Goal: Task Accomplishment & Management: Complete application form

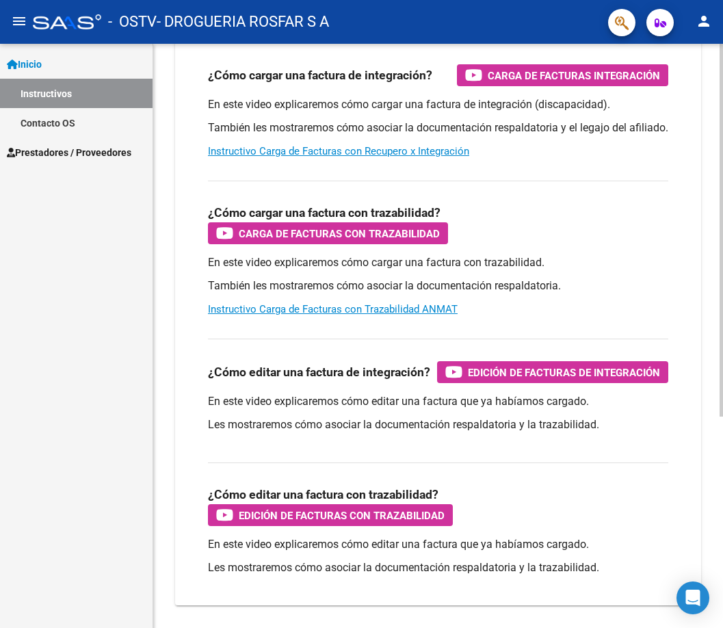
scroll to position [332, 0]
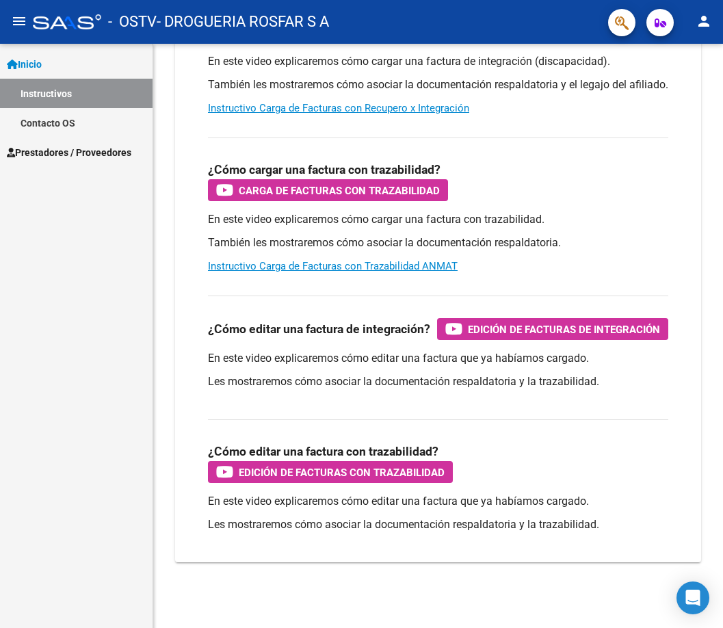
click at [58, 126] on link "Contacto OS" at bounding box center [76, 122] width 152 height 29
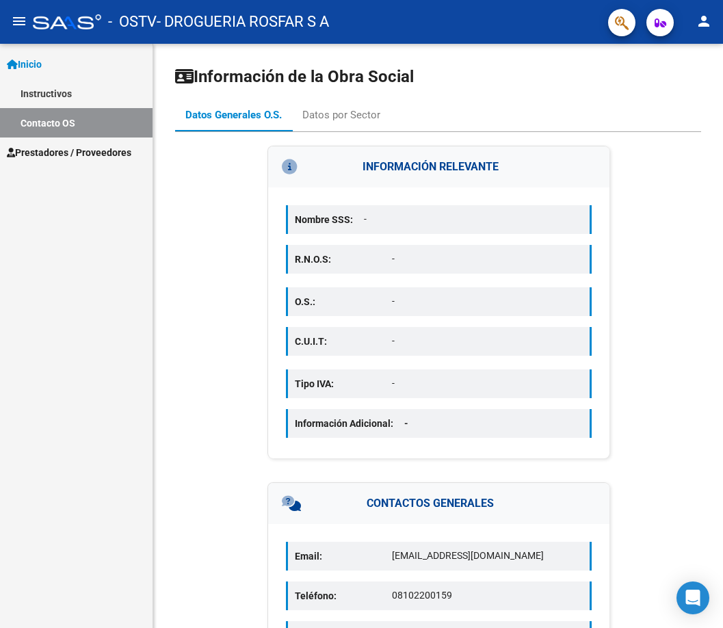
click at [56, 157] on span "Prestadores / Proveedores" at bounding box center [69, 152] width 124 height 15
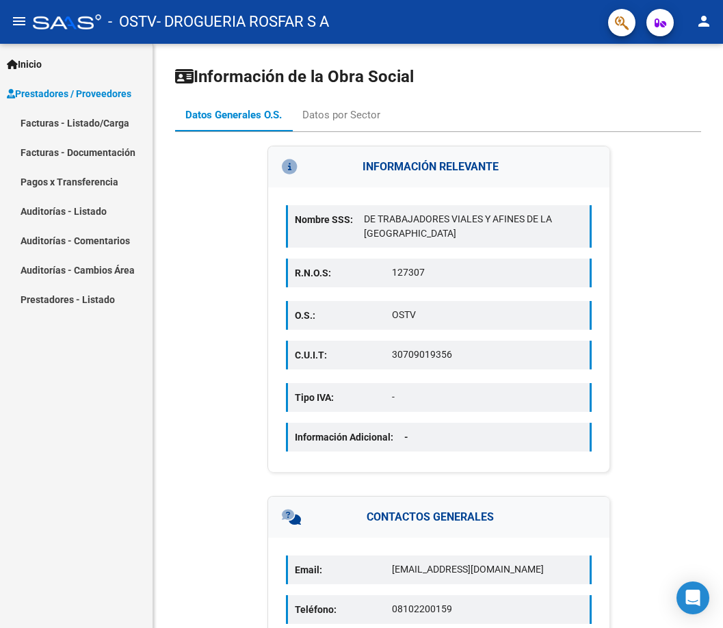
click at [90, 182] on link "Pagos x Transferencia" at bounding box center [76, 181] width 152 height 29
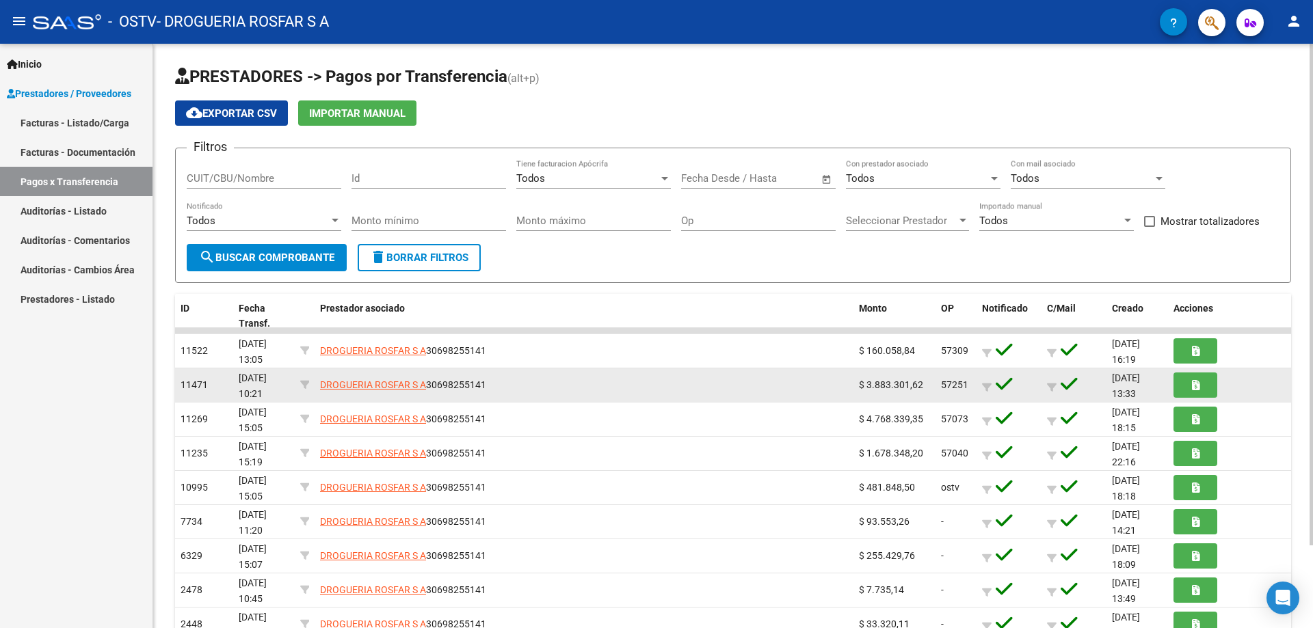
scroll to position [96, 0]
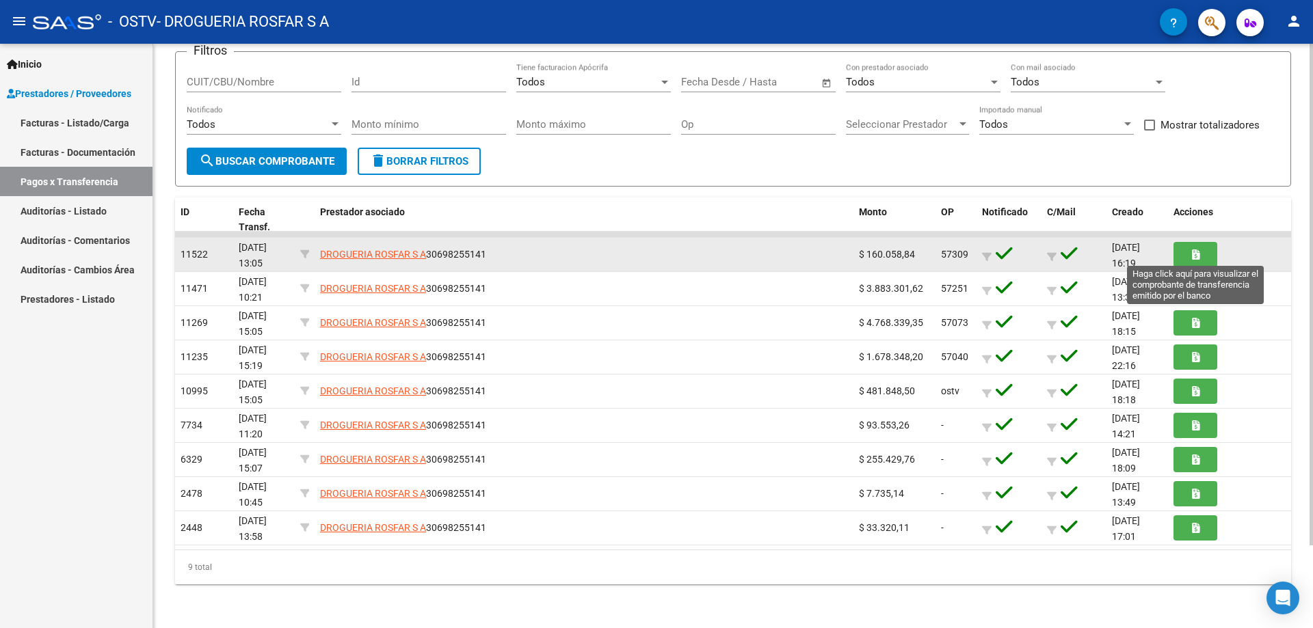
click at [722, 251] on icon "button" at bounding box center [1196, 255] width 8 height 10
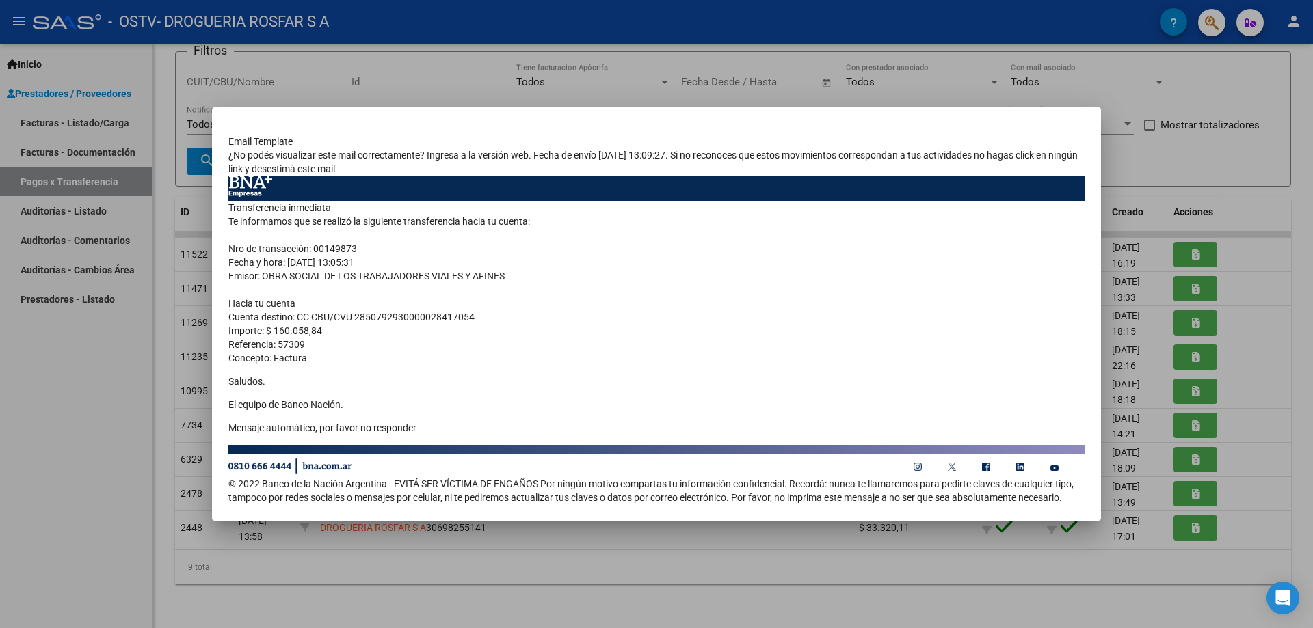
click at [722, 129] on mat-dialog-content "Email Template ¿No podés visualizar este mail correctamente? Ingresa a la versi…" at bounding box center [656, 314] width 889 height 381
click at [722, 177] on div at bounding box center [656, 314] width 1313 height 628
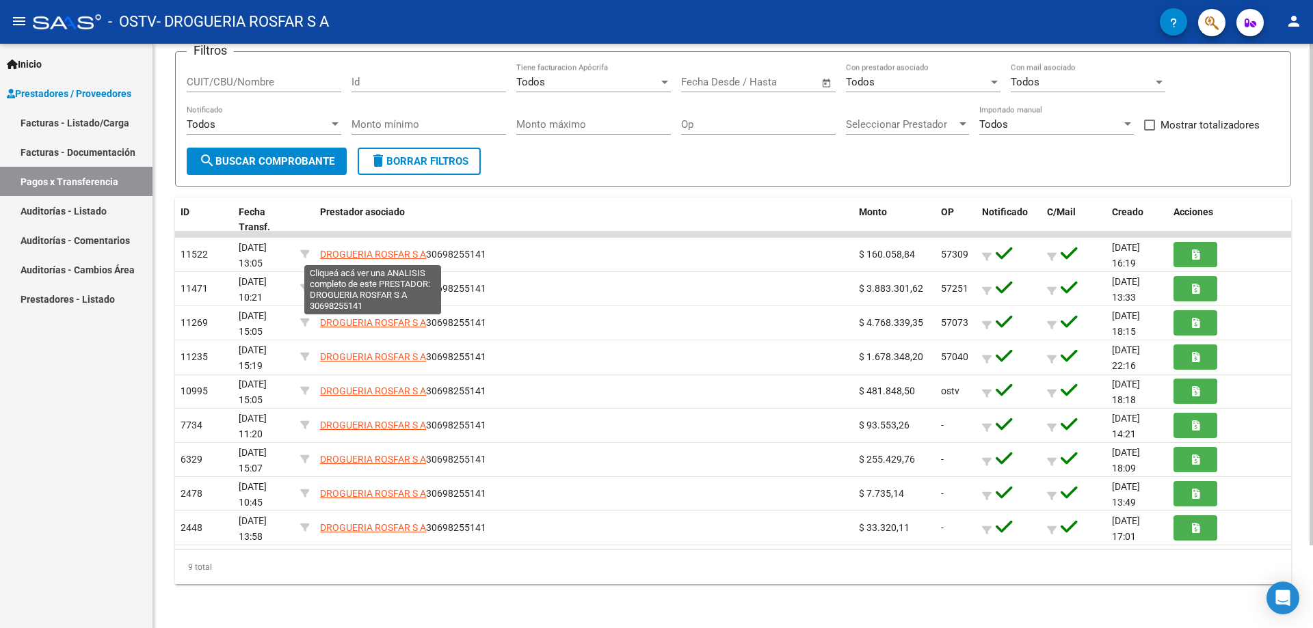
scroll to position [0, 0]
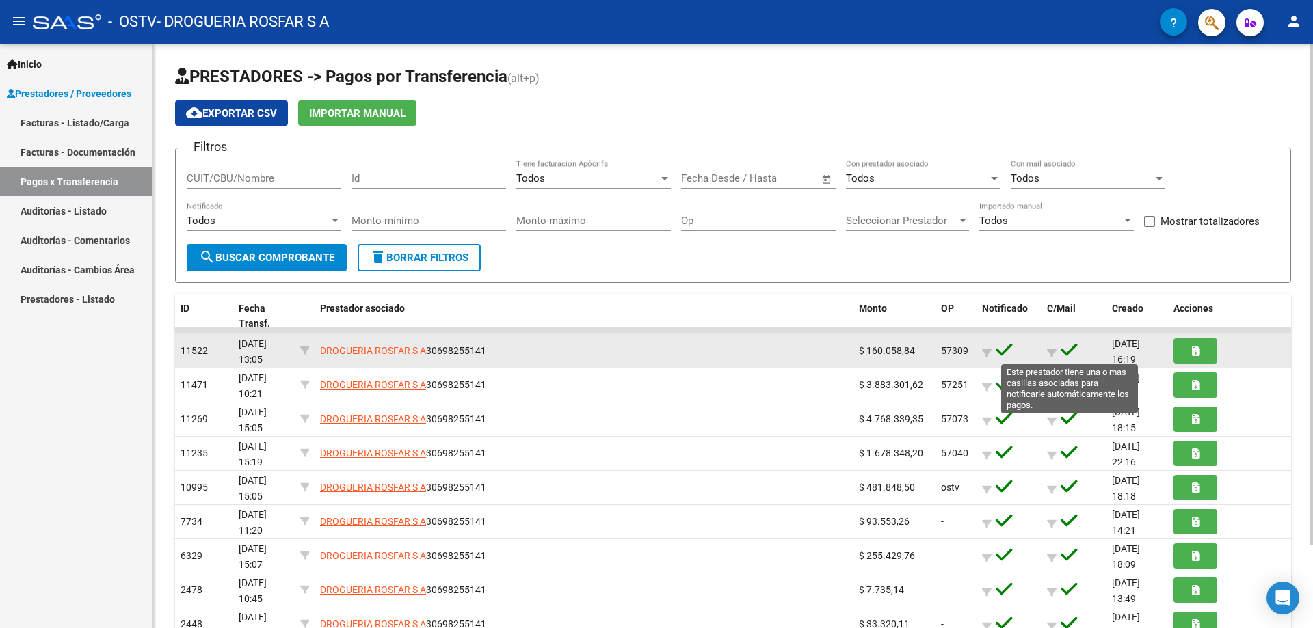
click at [722, 345] on icon at bounding box center [1069, 350] width 17 height 19
click at [722, 350] on icon at bounding box center [1052, 354] width 10 height 10
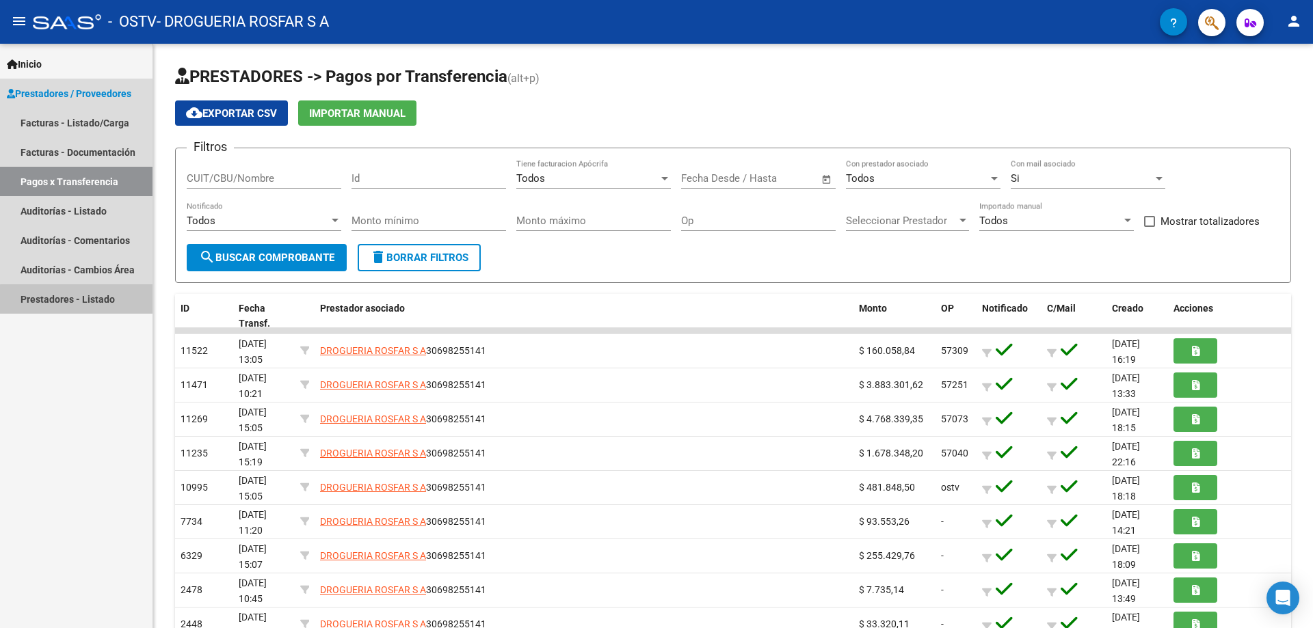
click at [79, 306] on link "Prestadores - Listado" at bounding box center [76, 298] width 152 height 29
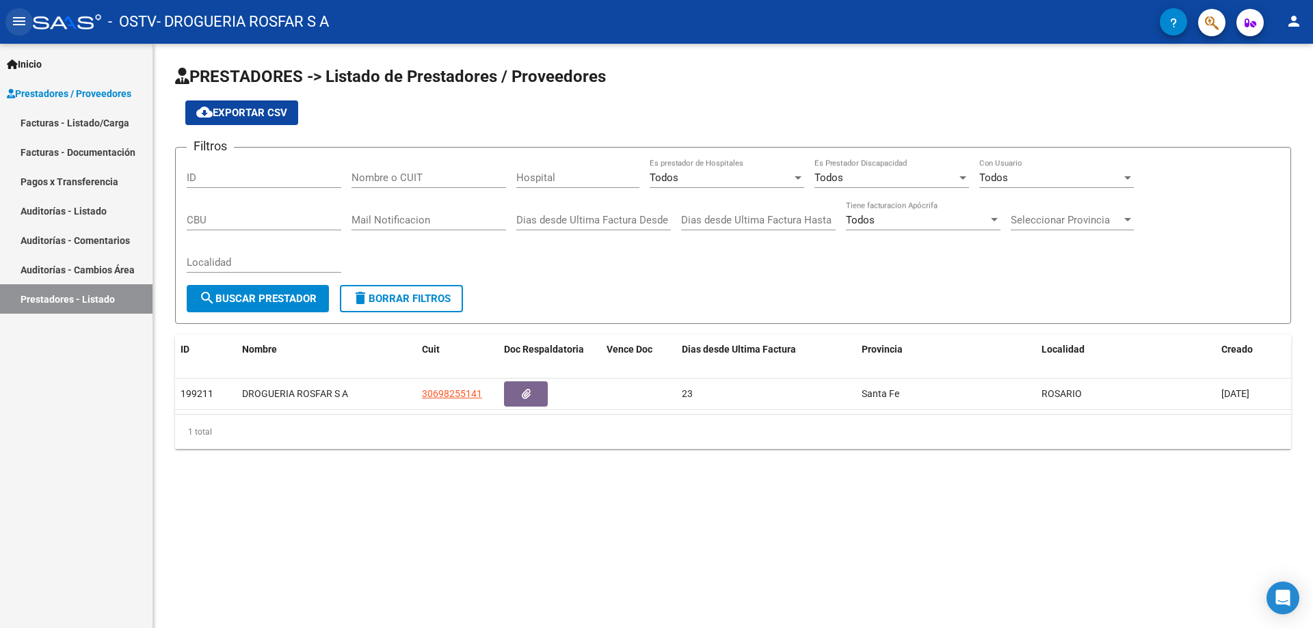
click at [25, 17] on mat-icon "menu" at bounding box center [19, 21] width 16 height 16
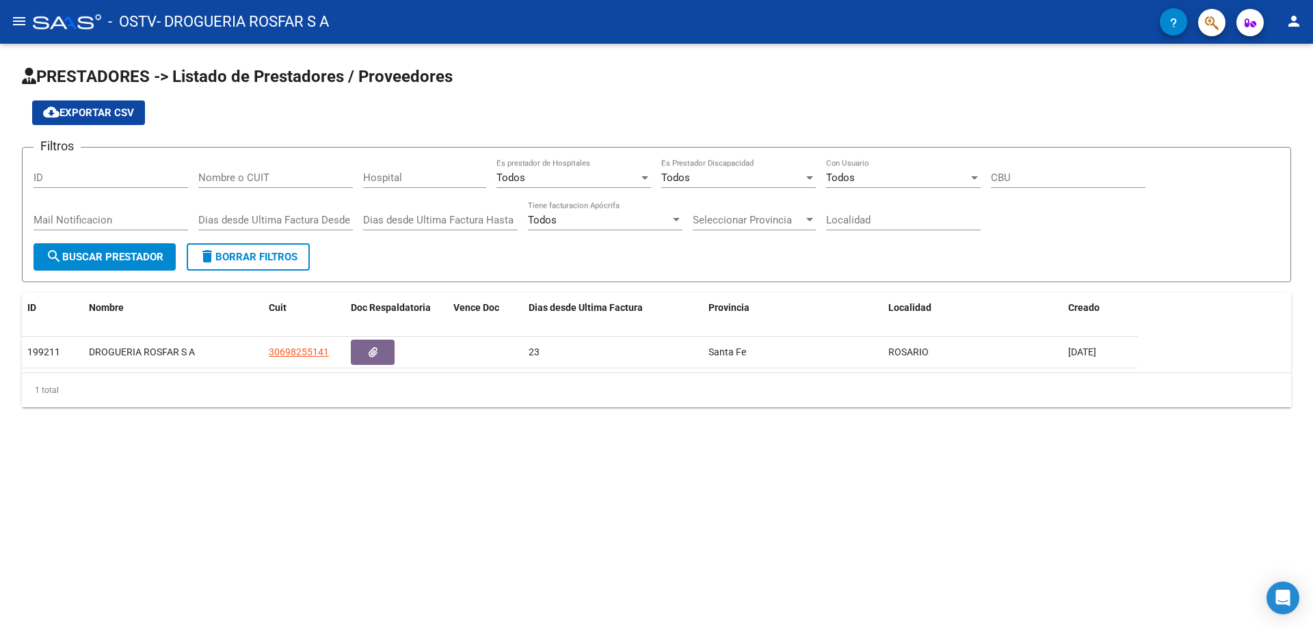
click at [21, 23] on mat-icon "menu" at bounding box center [19, 21] width 16 height 16
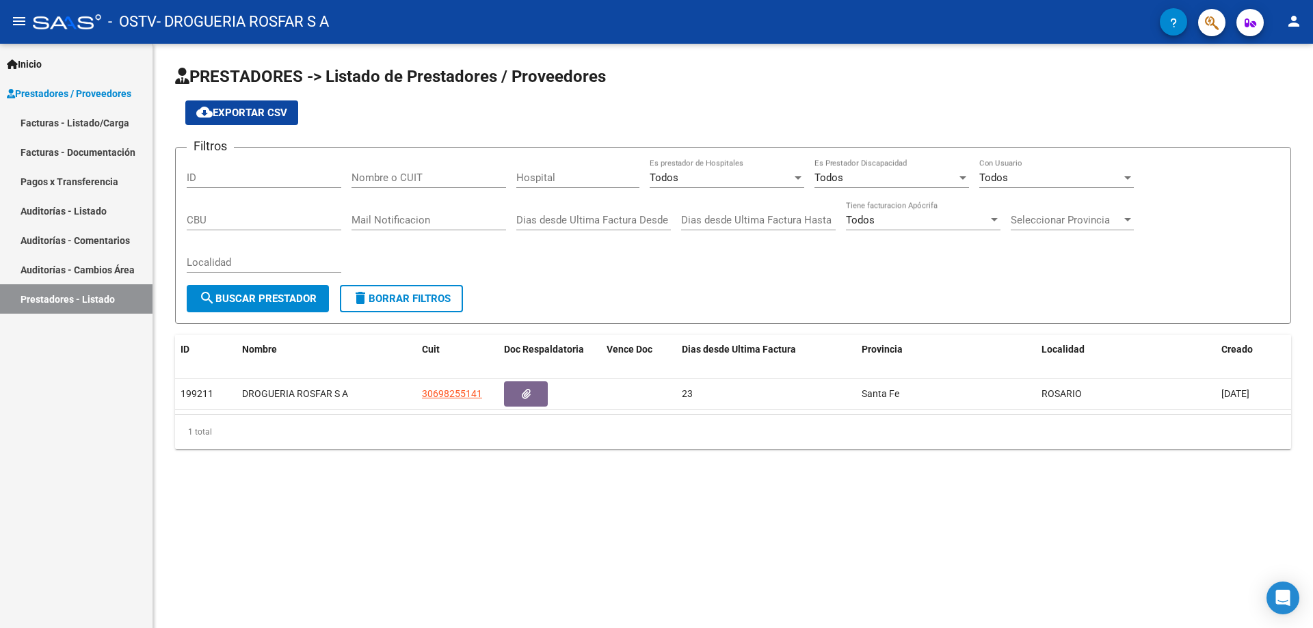
click at [88, 181] on link "Pagos x Transferencia" at bounding box center [76, 181] width 152 height 29
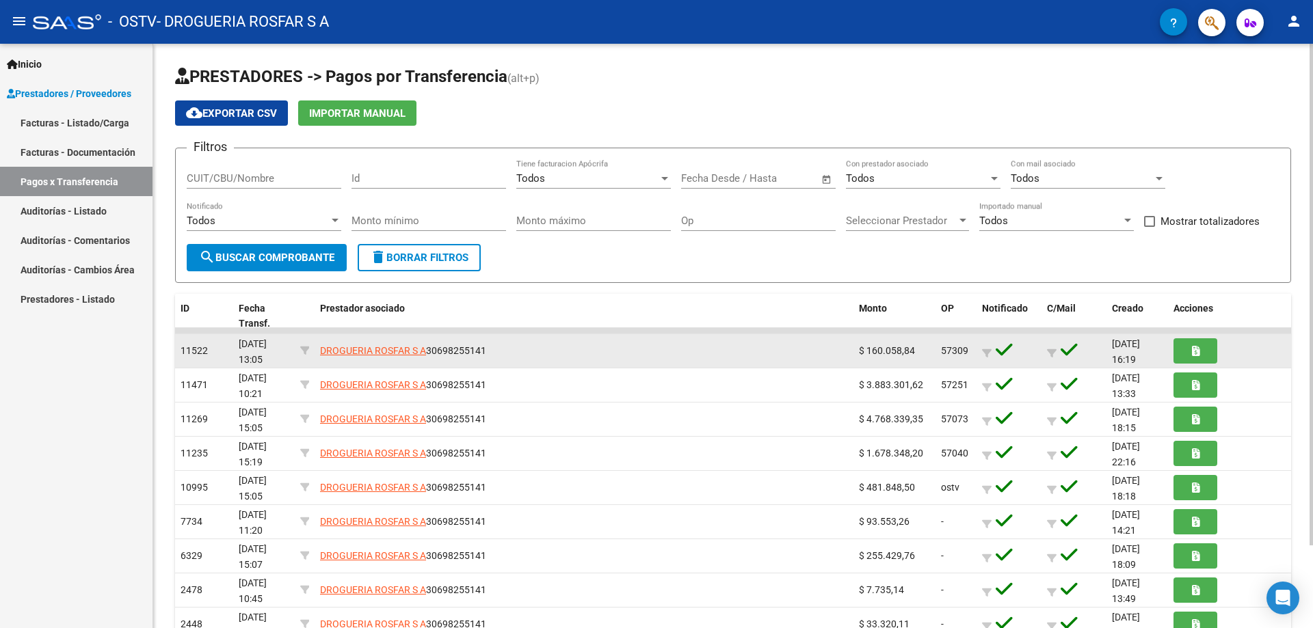
click at [191, 349] on span "11522" at bounding box center [194, 350] width 27 height 11
click at [722, 352] on button "button" at bounding box center [1195, 350] width 44 height 25
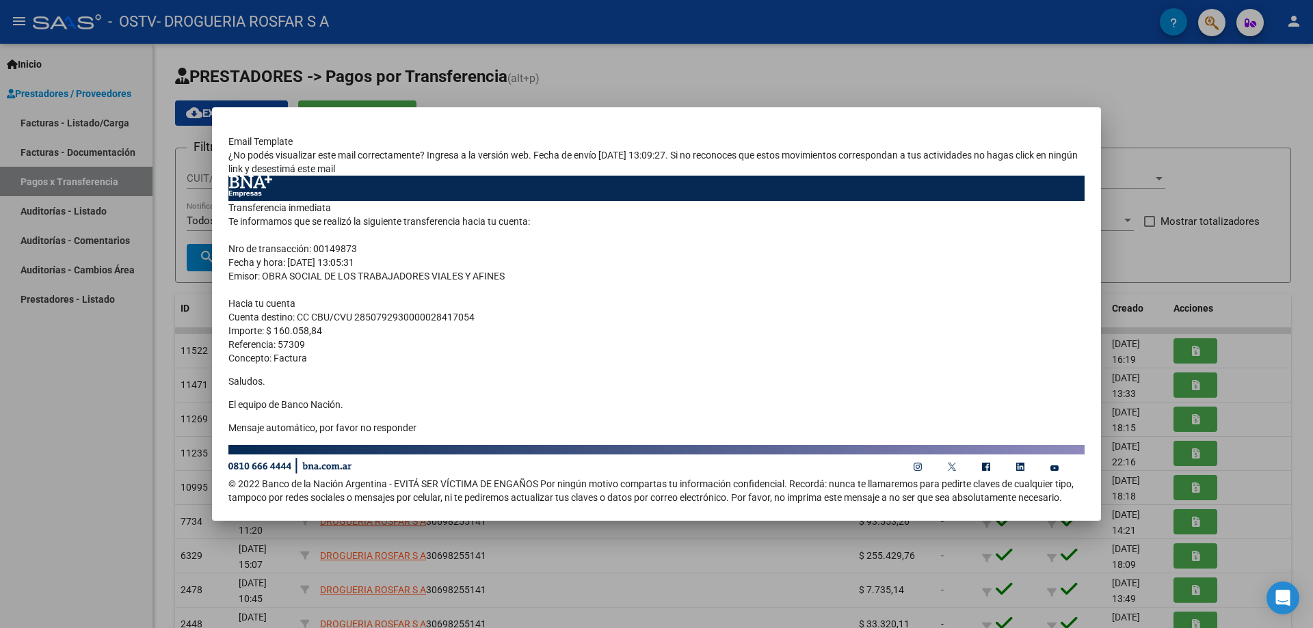
click at [722, 64] on div at bounding box center [656, 314] width 1313 height 628
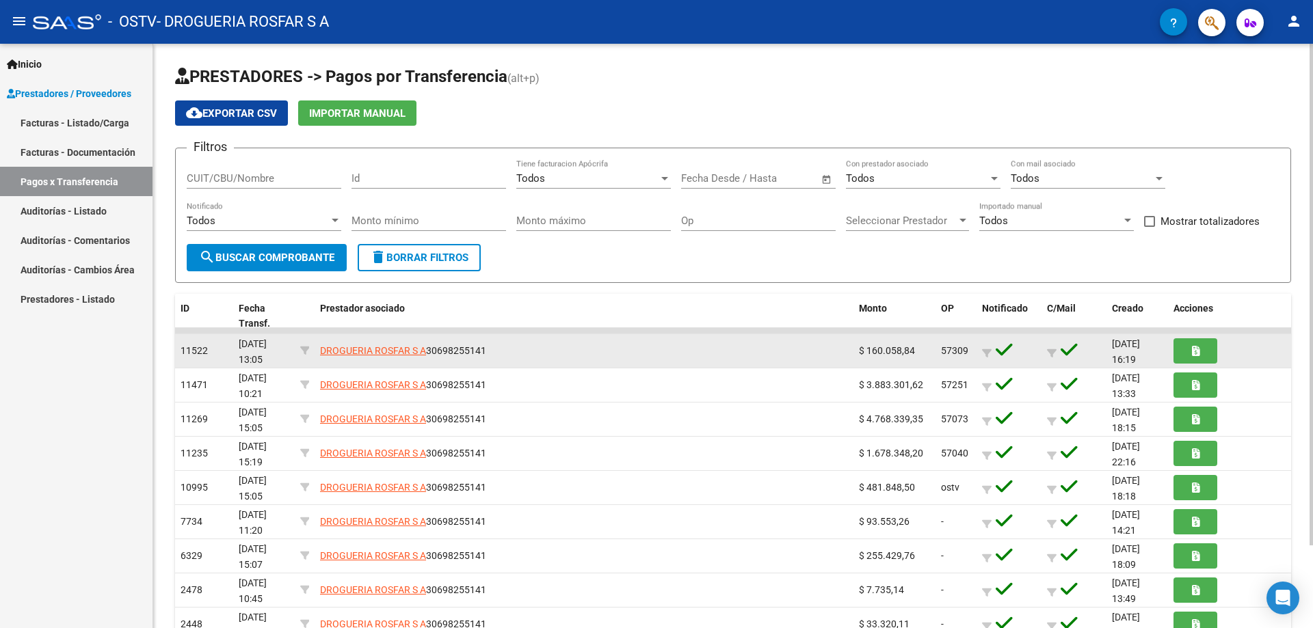
click at [261, 345] on span "[DATE] 13:05" at bounding box center [253, 351] width 28 height 27
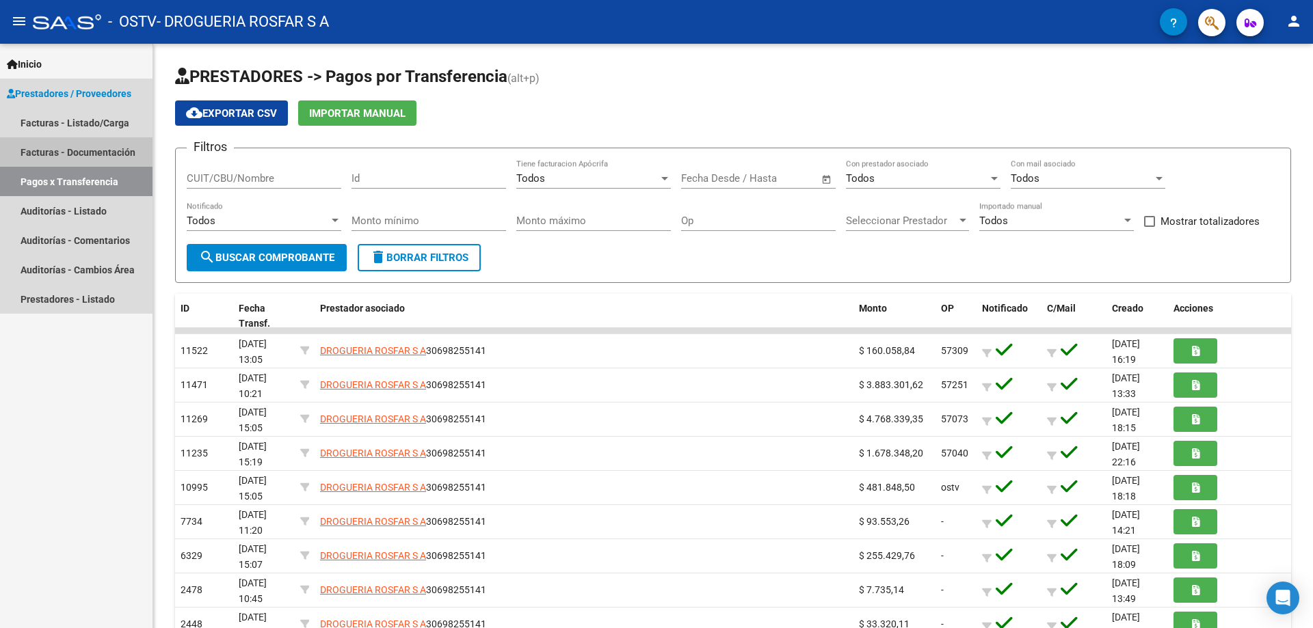
click at [57, 151] on link "Facturas - Documentación" at bounding box center [76, 151] width 152 height 29
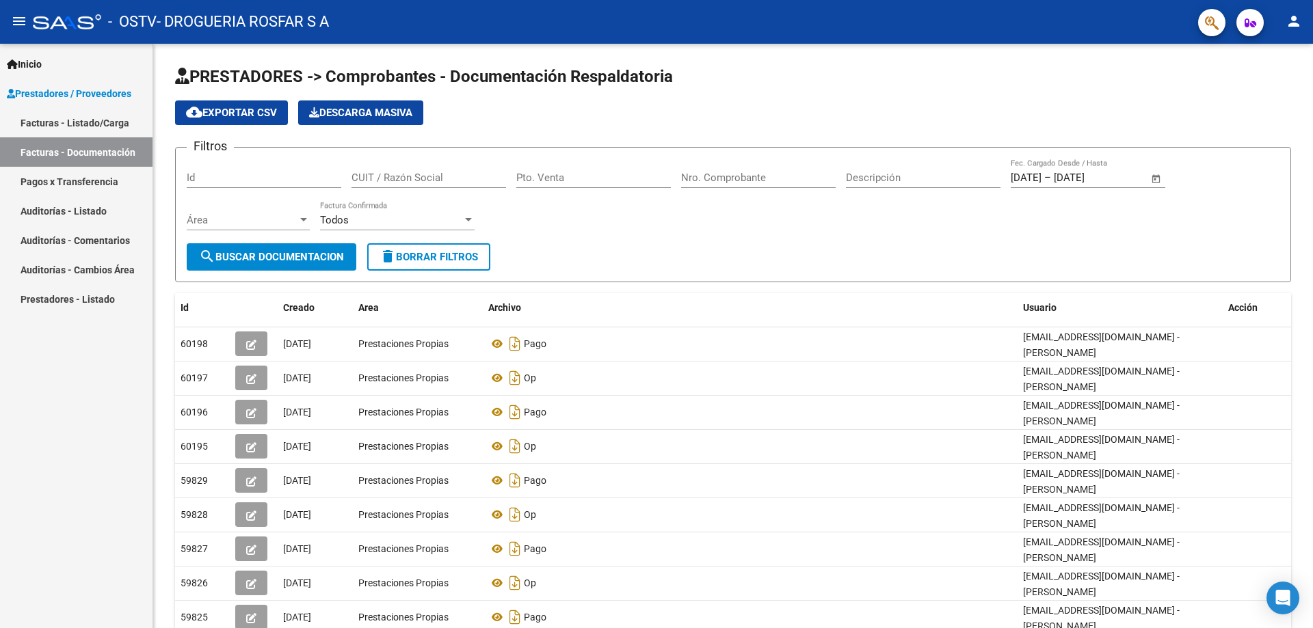
click at [58, 120] on link "Facturas - Listado/Carga" at bounding box center [76, 122] width 152 height 29
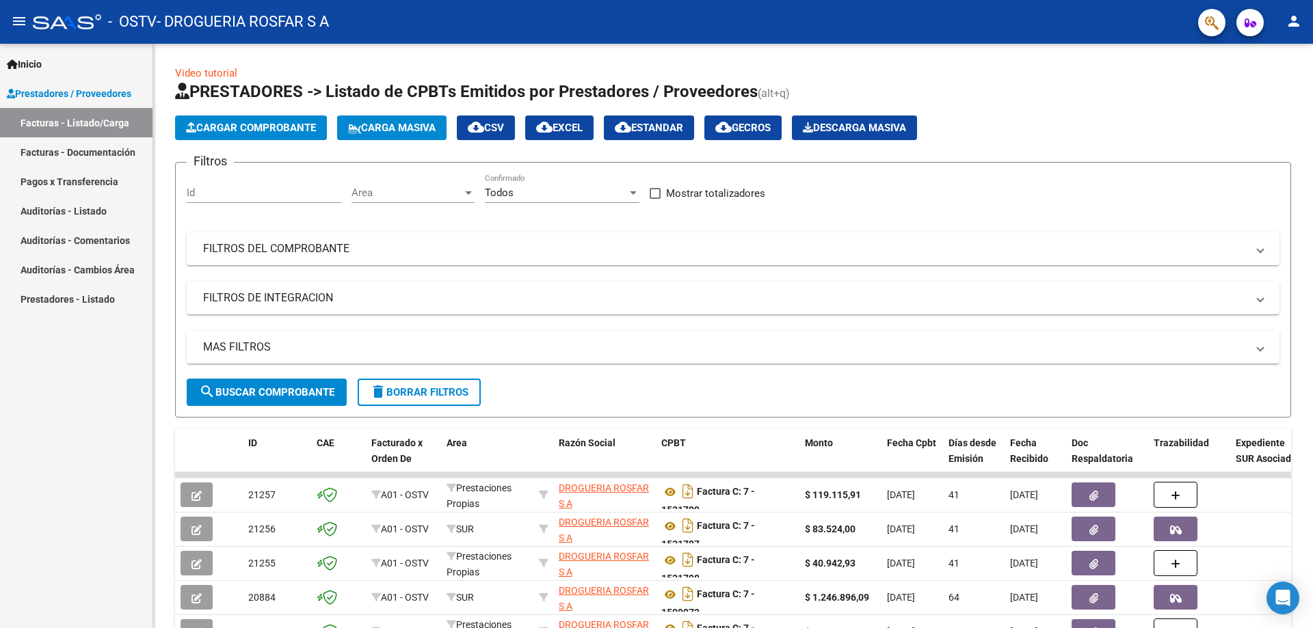
click at [92, 178] on link "Pagos x Transferencia" at bounding box center [76, 181] width 152 height 29
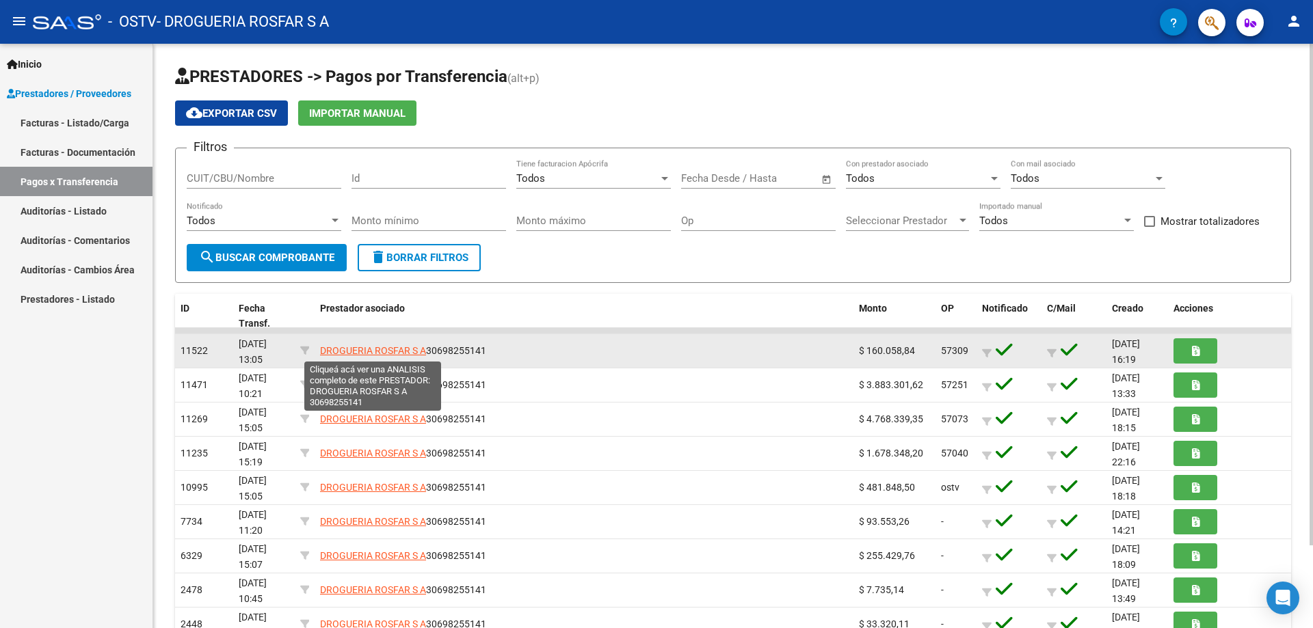
click at [369, 347] on span "DROGUERIA ROSFAR S A" at bounding box center [373, 350] width 106 height 11
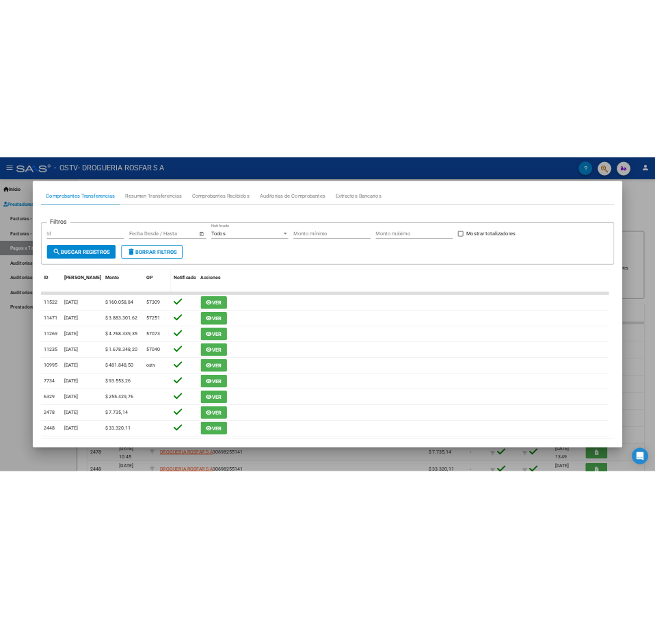
scroll to position [196, 0]
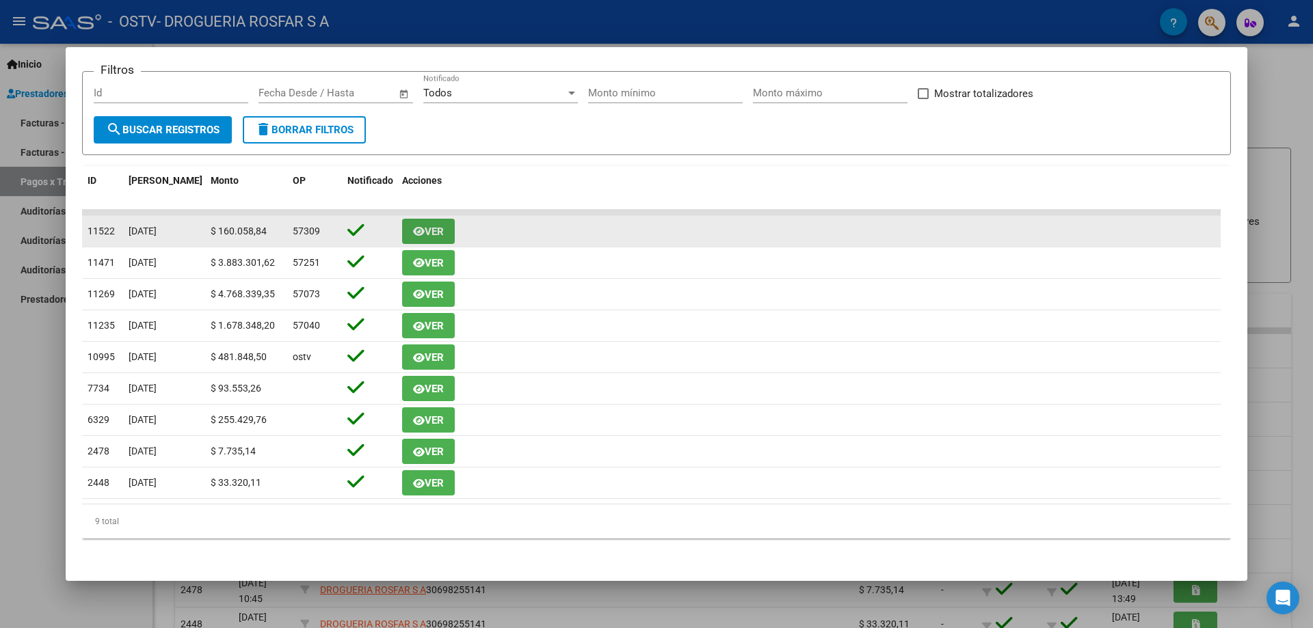
click at [427, 233] on span "Ver" at bounding box center [434, 232] width 19 height 12
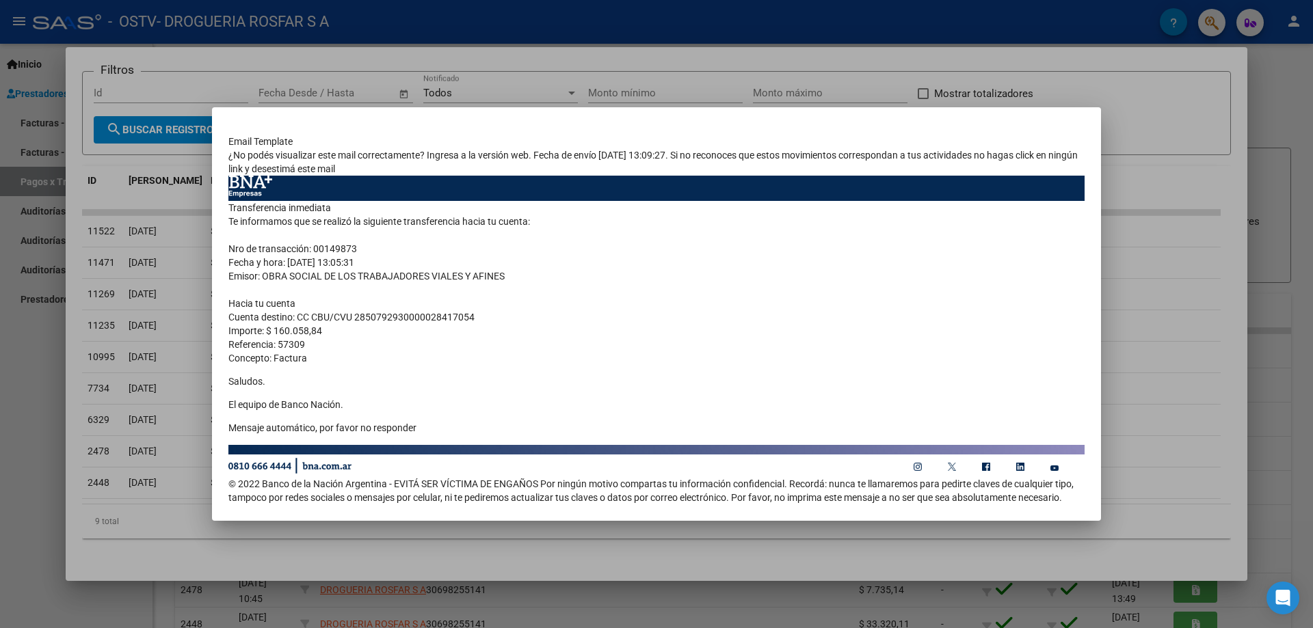
click at [722, 107] on div at bounding box center [656, 314] width 1313 height 628
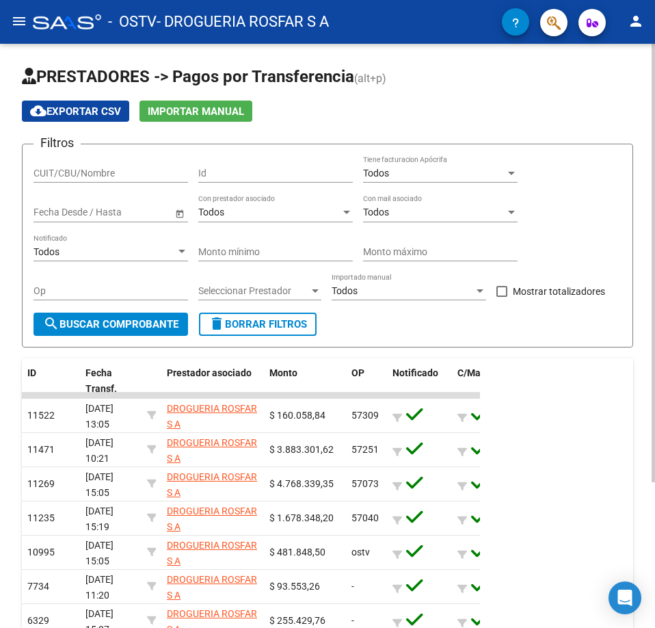
click at [406, 107] on div "cloud_download Exportar CSV Importar Manual" at bounding box center [327, 111] width 611 height 21
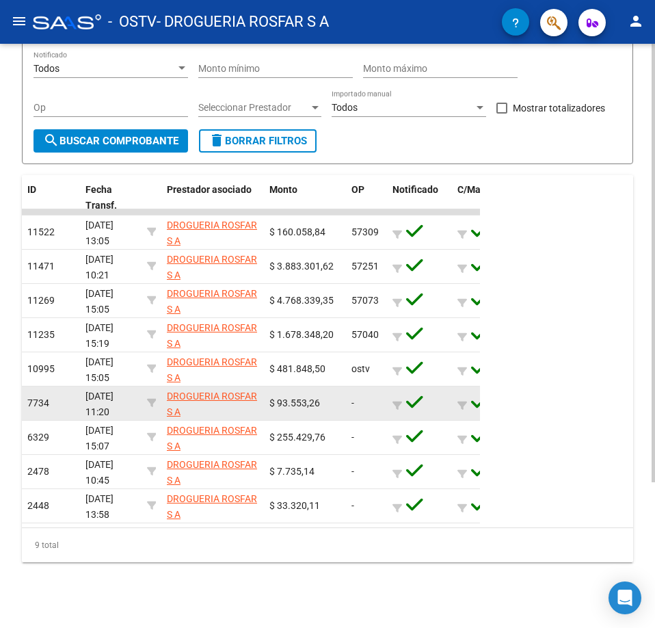
scroll to position [0, 0]
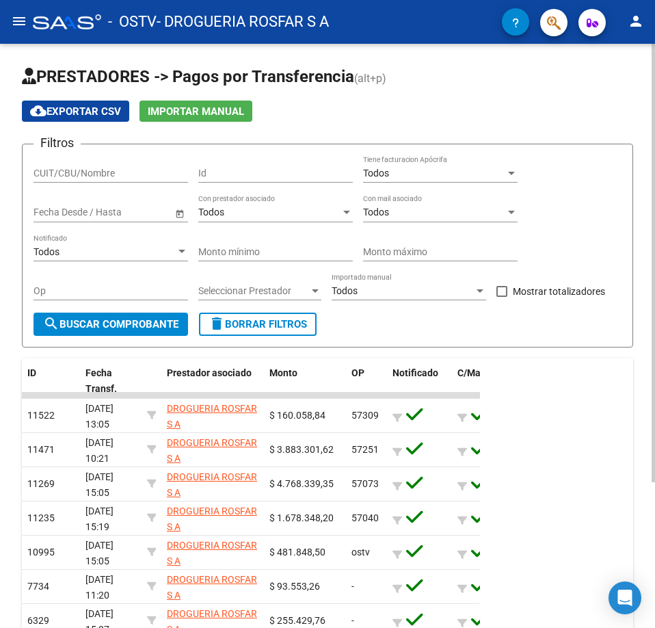
click at [462, 118] on div "cloud_download Exportar CSV Importar Manual" at bounding box center [327, 111] width 611 height 21
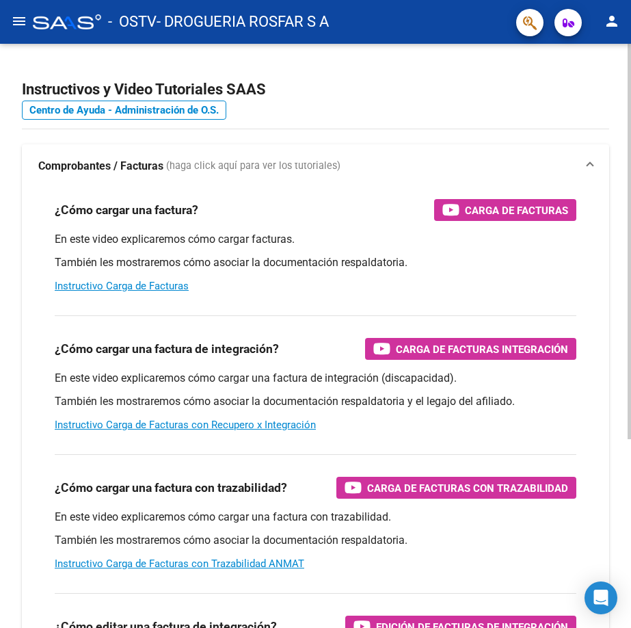
drag, startPoint x: 518, startPoint y: 114, endPoint x: 609, endPoint y: 137, distance: 94.0
click at [518, 114] on h4 "Centro de Ayuda - Administración de O.S." at bounding box center [315, 110] width 587 height 15
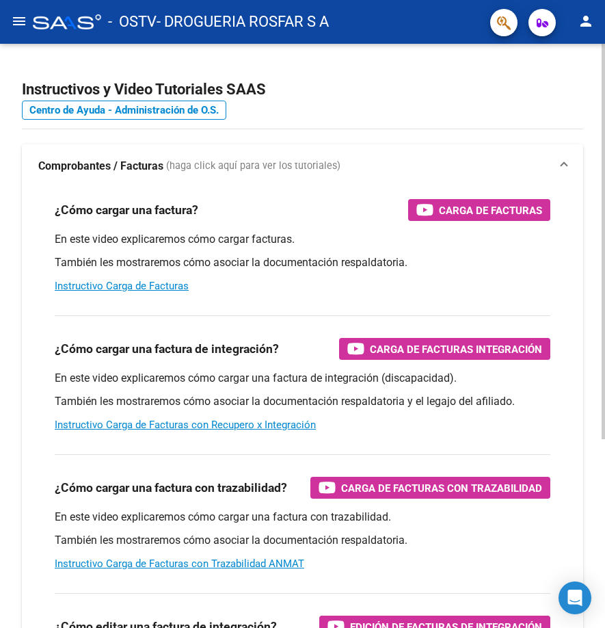
click at [386, 96] on h2 "Instructivos y Video Tutoriales SAAS" at bounding box center [302, 90] width 561 height 26
click at [16, 18] on mat-icon "menu" at bounding box center [19, 21] width 16 height 16
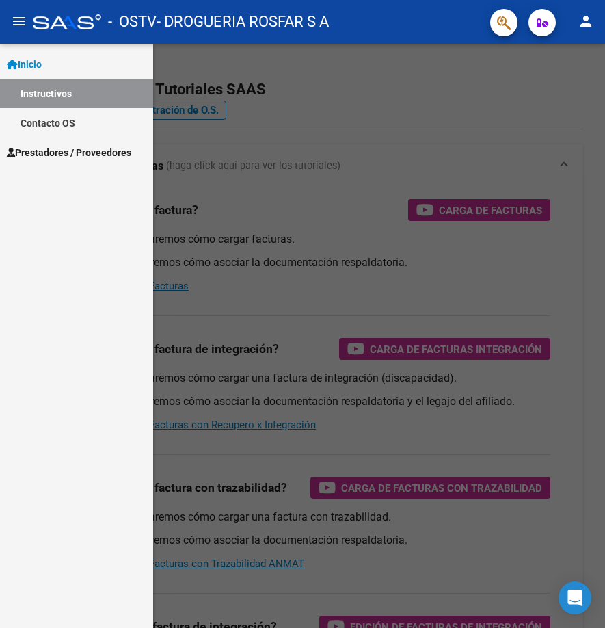
click at [394, 88] on div at bounding box center [302, 336] width 605 height 584
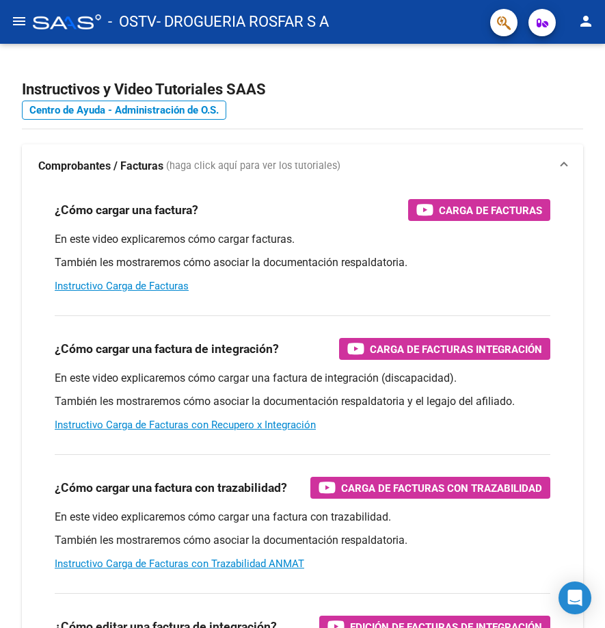
click at [581, 19] on mat-icon "person" at bounding box center [586, 21] width 16 height 16
click at [410, 92] on div at bounding box center [302, 314] width 605 height 628
click at [20, 20] on mat-icon "menu" at bounding box center [19, 21] width 16 height 16
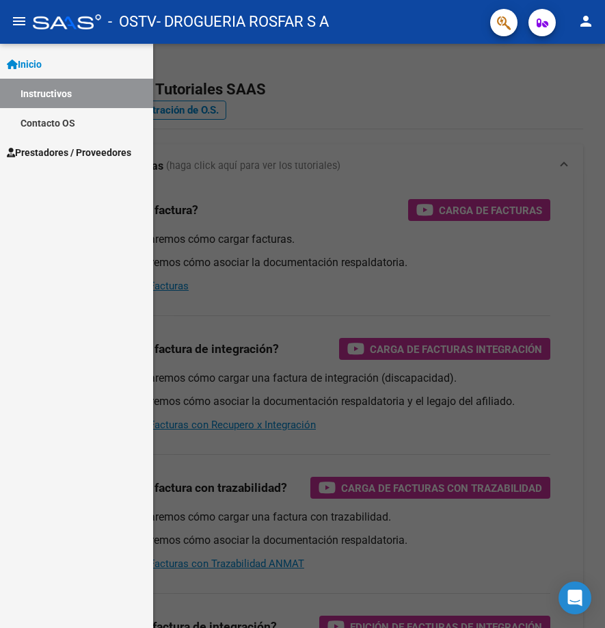
click at [83, 150] on span "Prestadores / Proveedores" at bounding box center [69, 152] width 124 height 15
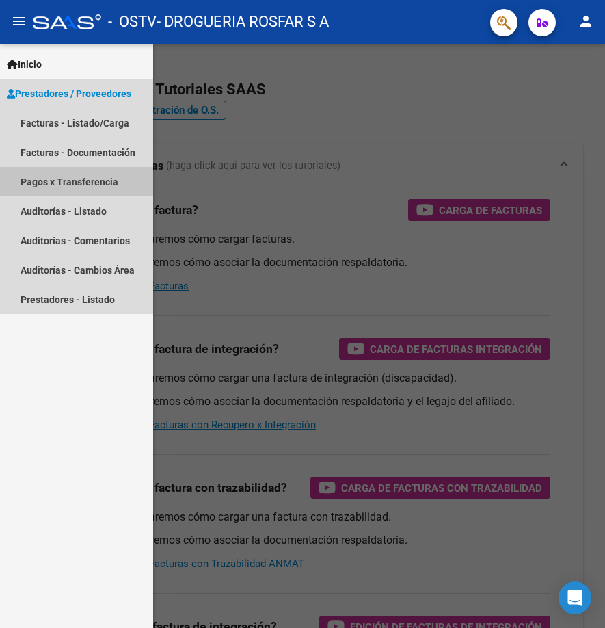
click at [84, 181] on link "Pagos x Transferencia" at bounding box center [76, 181] width 153 height 29
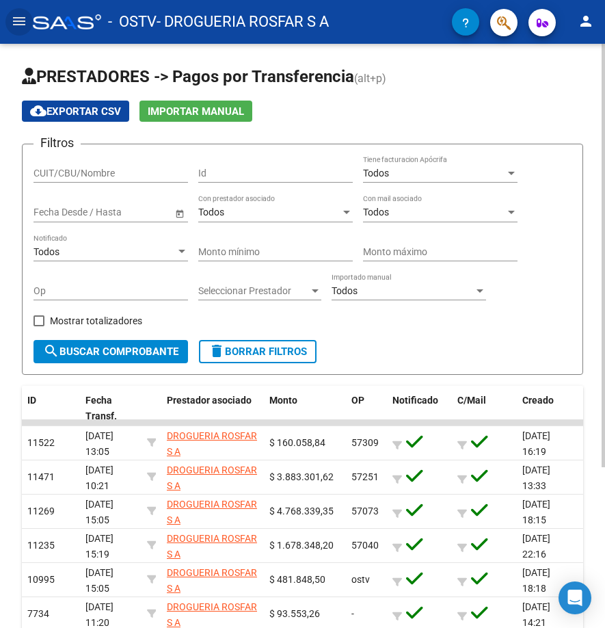
scroll to position [205, 0]
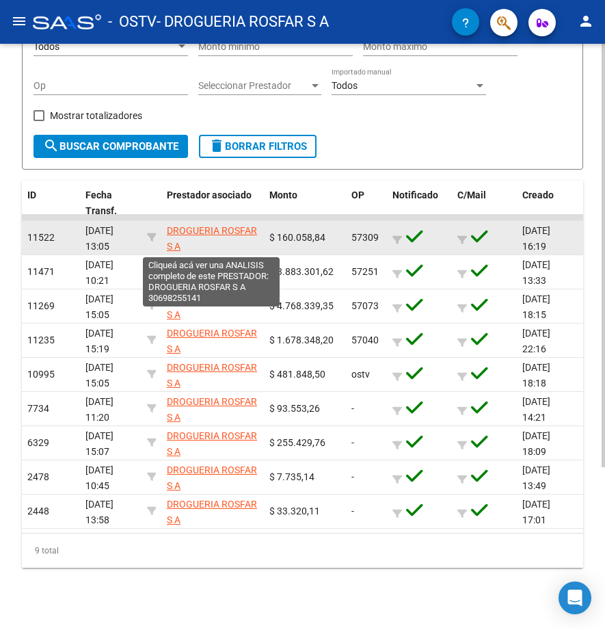
click at [197, 230] on span "DROGUERIA ROSFAR S A" at bounding box center [212, 238] width 90 height 27
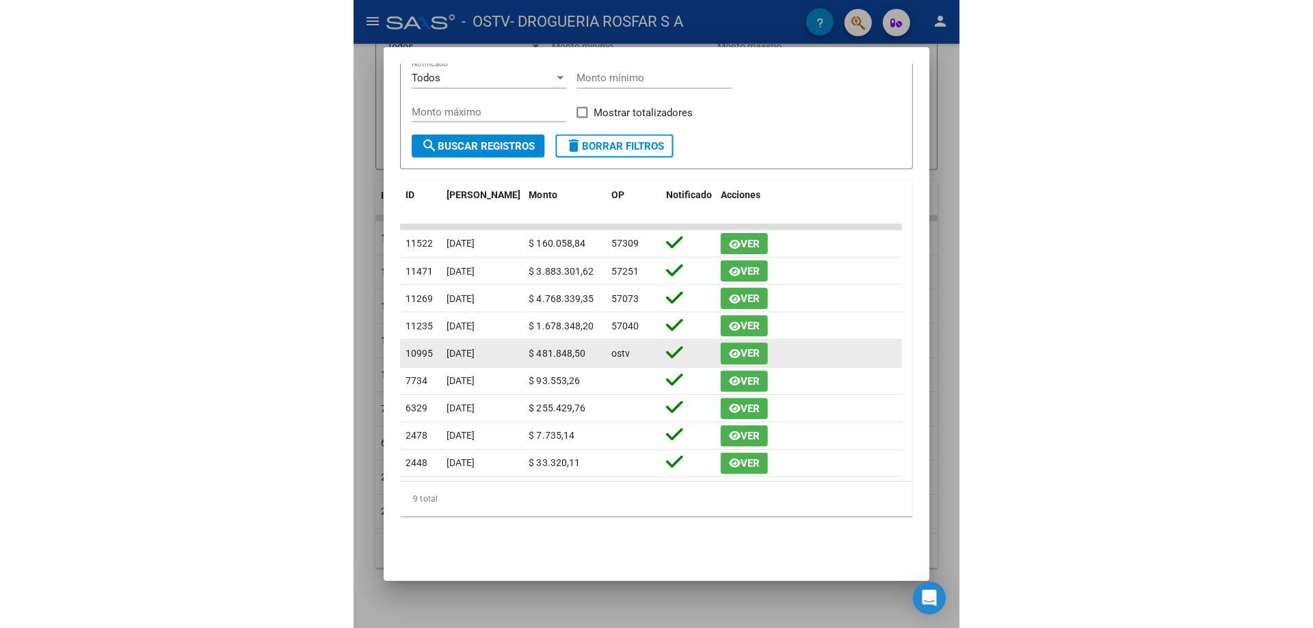
scroll to position [12, 0]
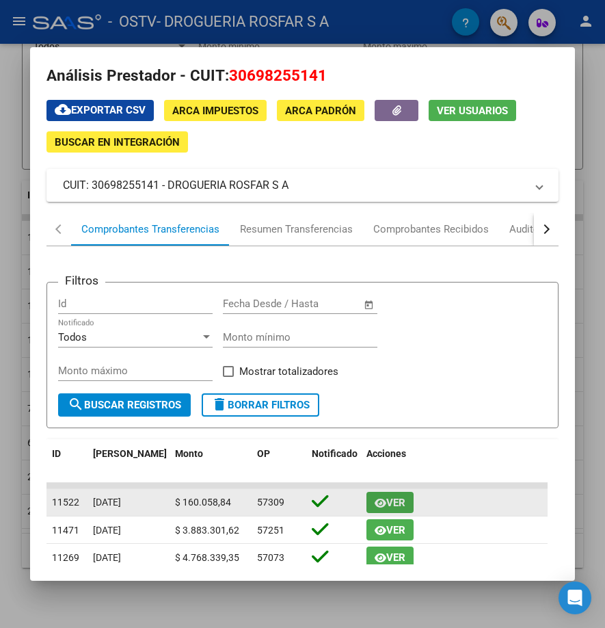
click at [384, 501] on icon "button" at bounding box center [381, 503] width 12 height 10
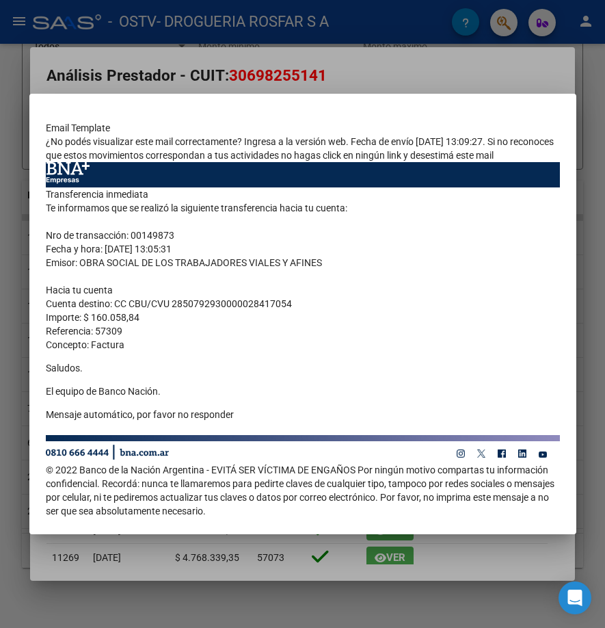
click at [472, 64] on div at bounding box center [302, 314] width 605 height 628
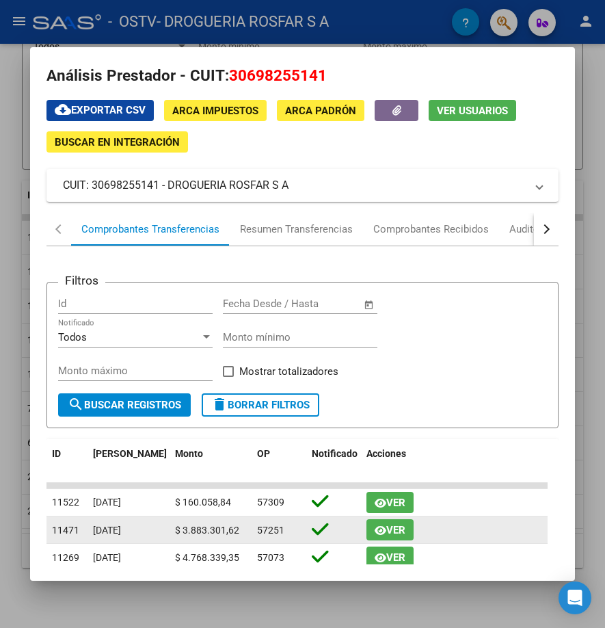
click at [381, 527] on icon "button" at bounding box center [381, 530] width 12 height 10
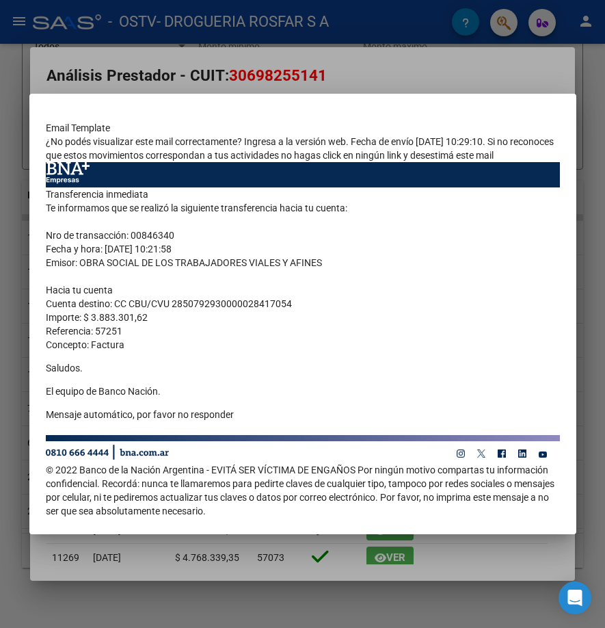
click at [459, 70] on div at bounding box center [302, 314] width 605 height 628
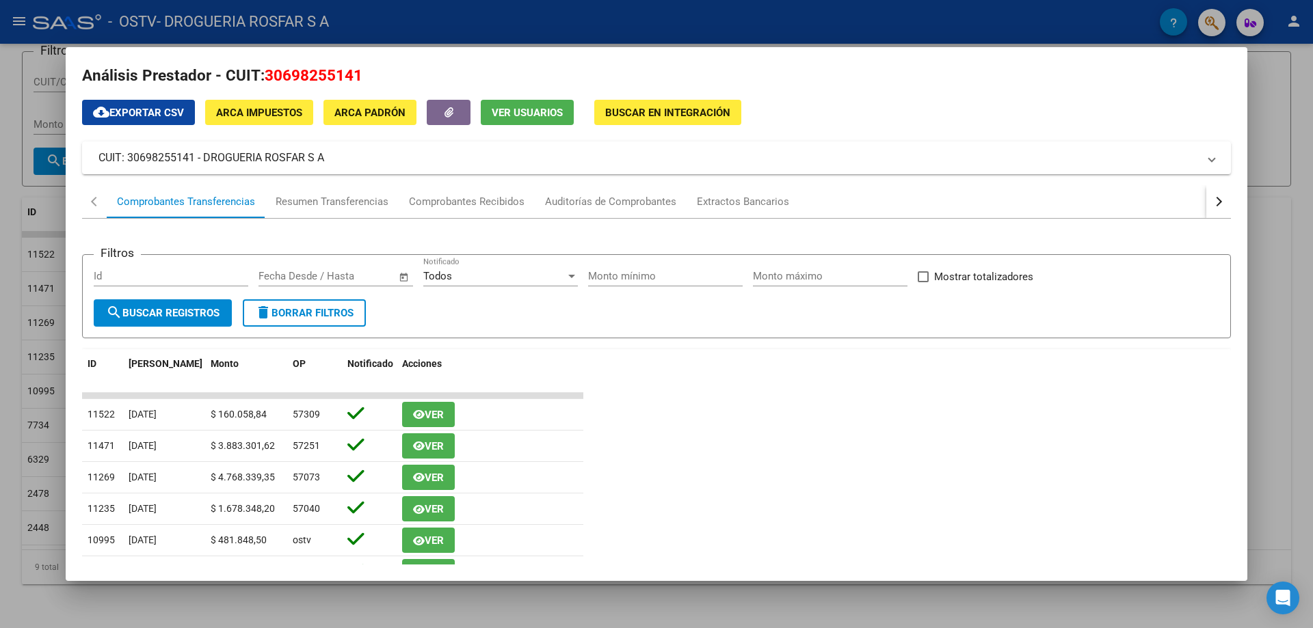
scroll to position [96, 0]
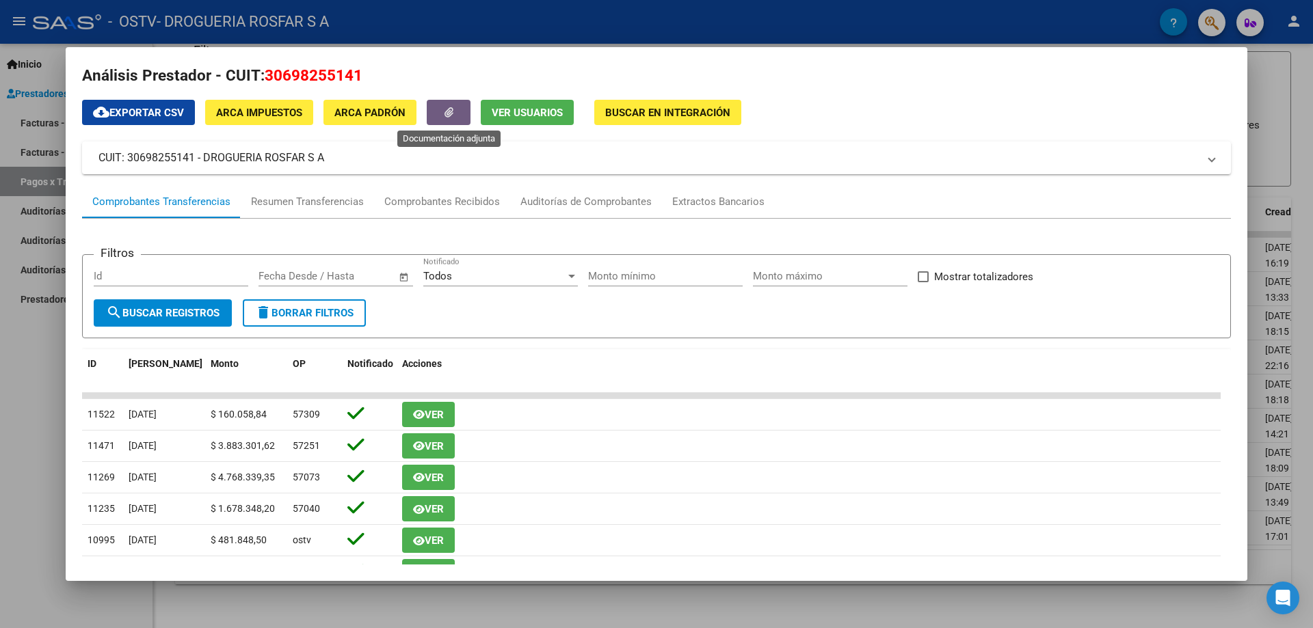
click at [455, 111] on button "button" at bounding box center [449, 112] width 44 height 25
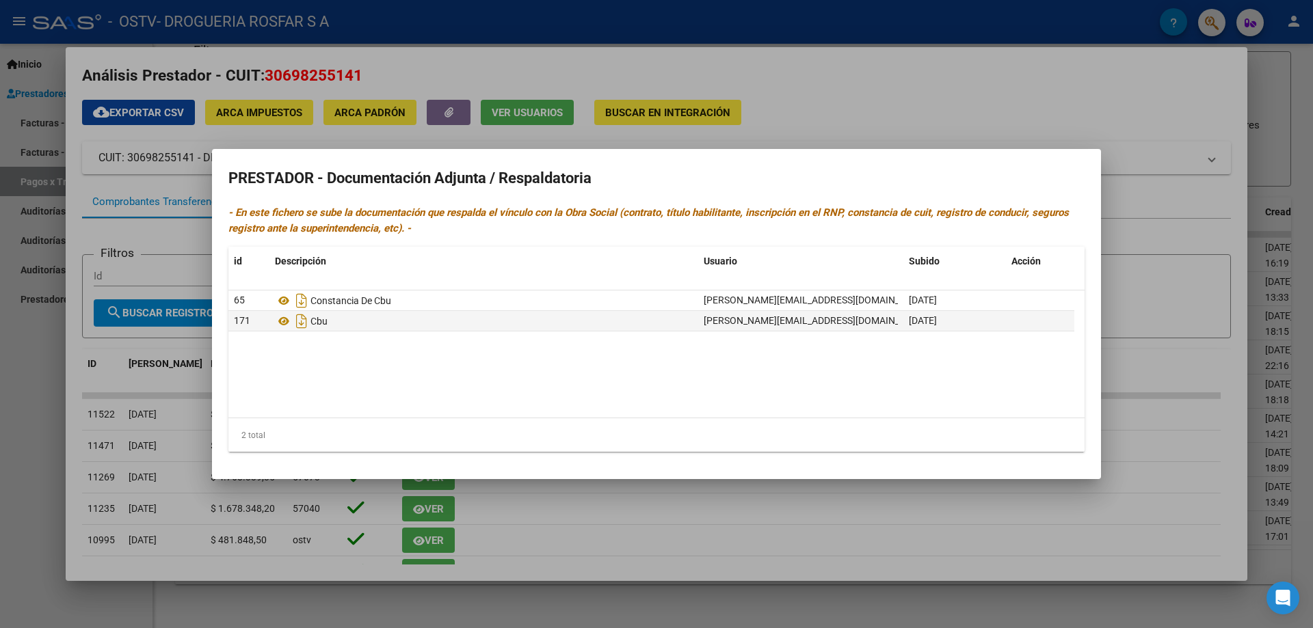
click at [984, 94] on div at bounding box center [656, 314] width 1313 height 628
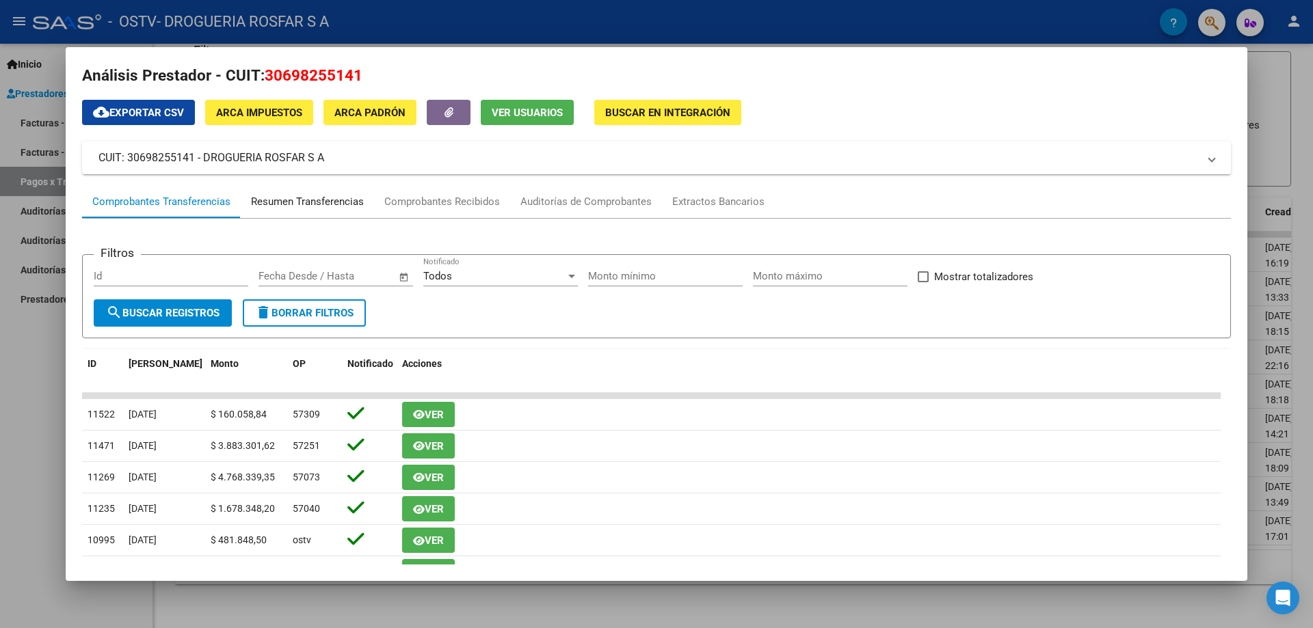
click at [308, 204] on div "Resumen Transferencias" at bounding box center [307, 202] width 113 height 16
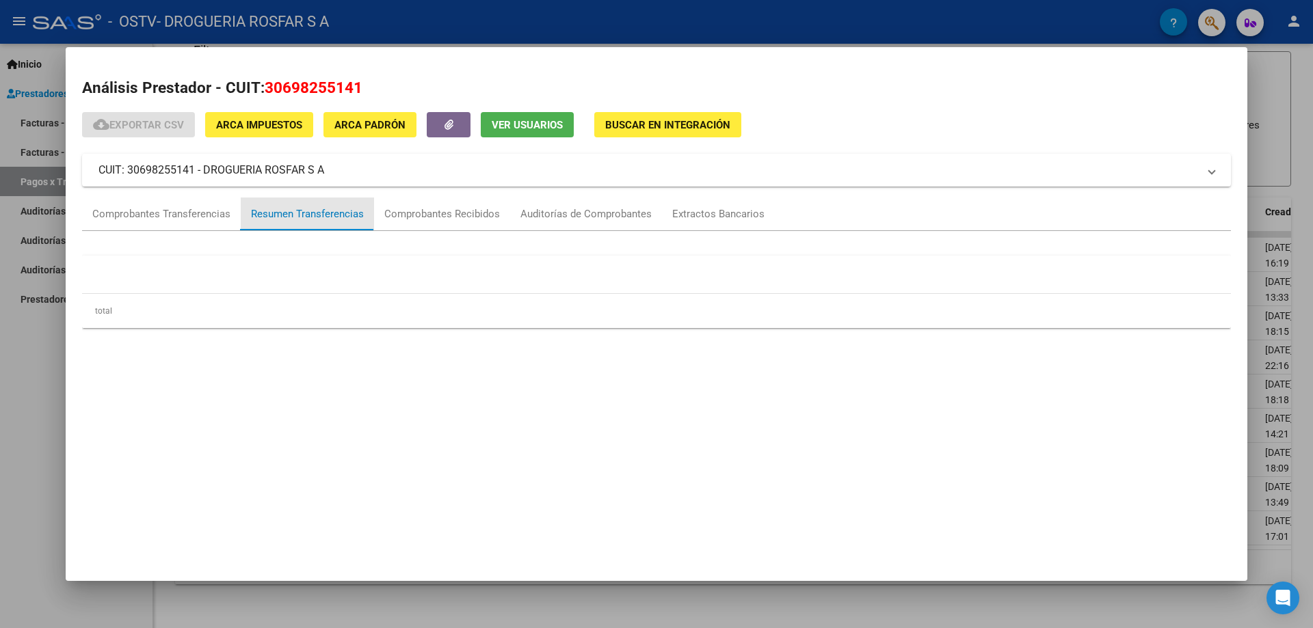
scroll to position [0, 0]
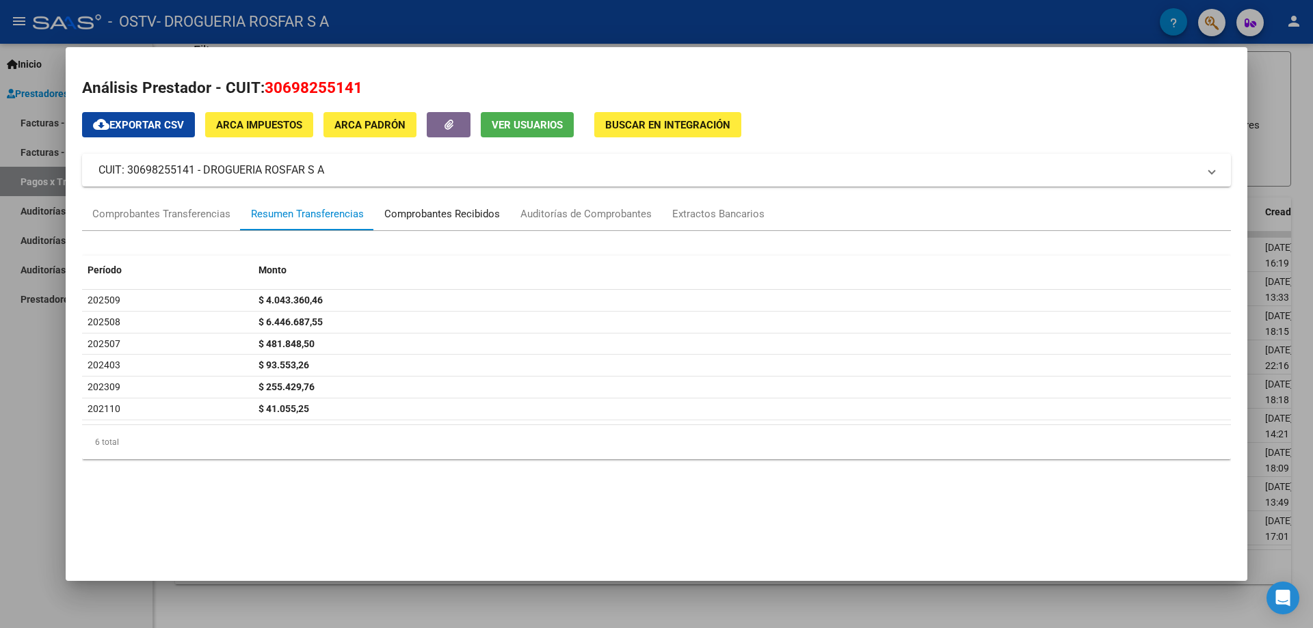
click at [426, 209] on div "Comprobantes Recibidos" at bounding box center [442, 214] width 116 height 16
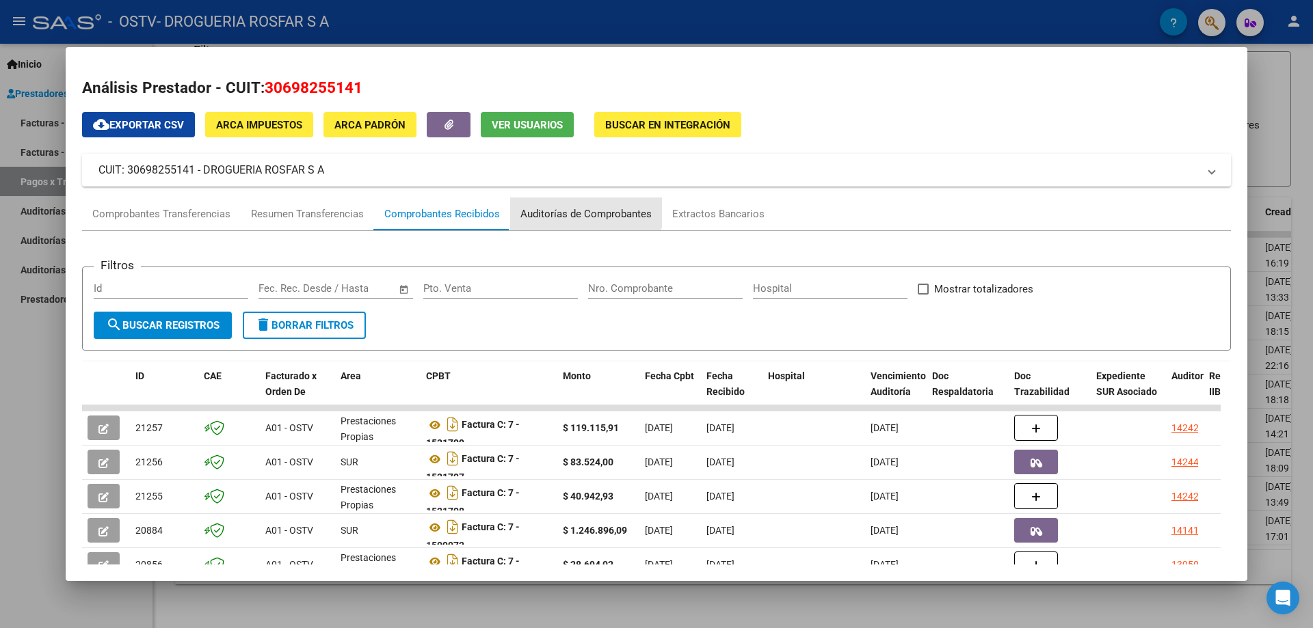
click at [583, 202] on div "Auditorías de Comprobantes" at bounding box center [586, 214] width 152 height 33
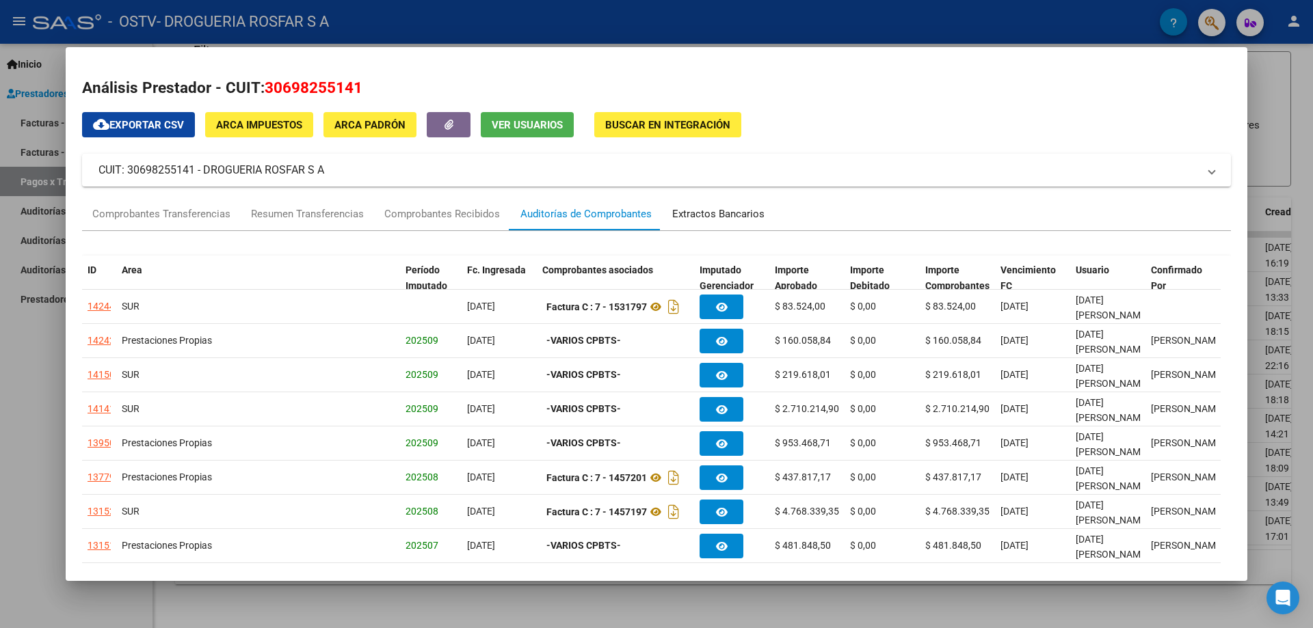
click at [727, 210] on div "Extractos Bancarios" at bounding box center [718, 214] width 92 height 16
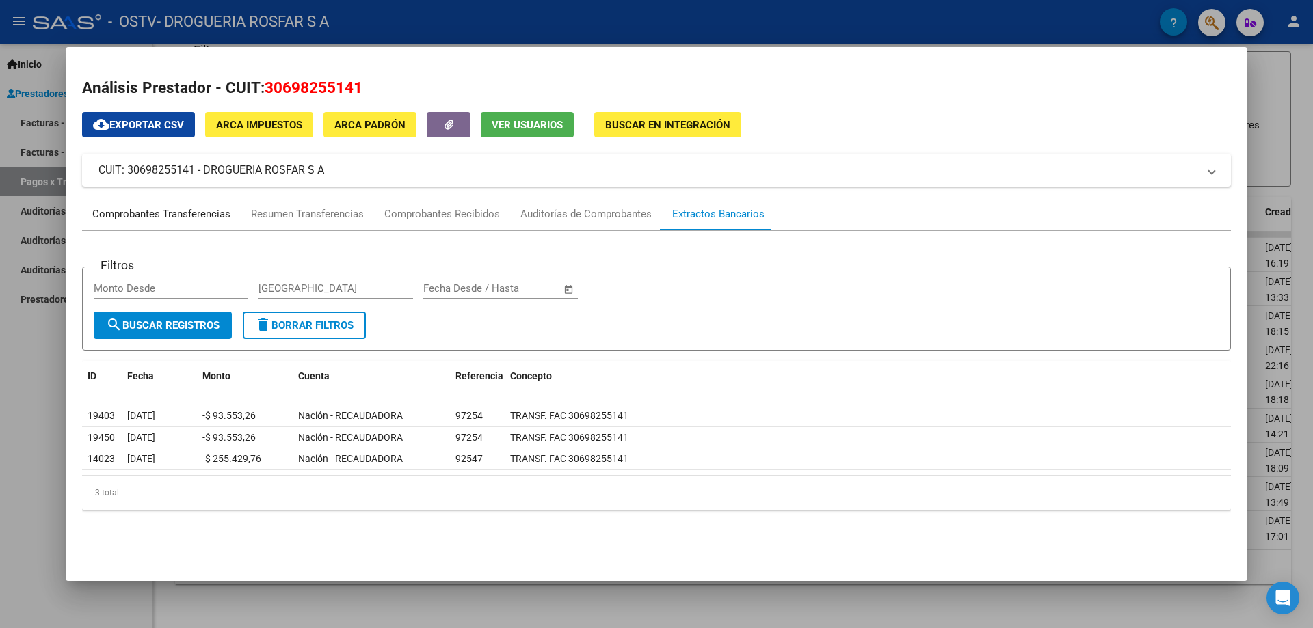
click at [137, 213] on div "Comprobantes Transferencias" at bounding box center [161, 214] width 138 height 16
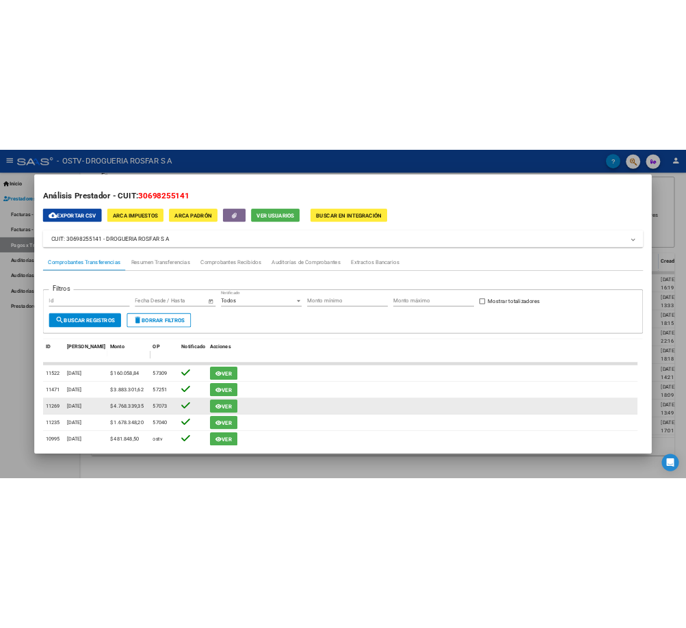
scroll to position [196, 0]
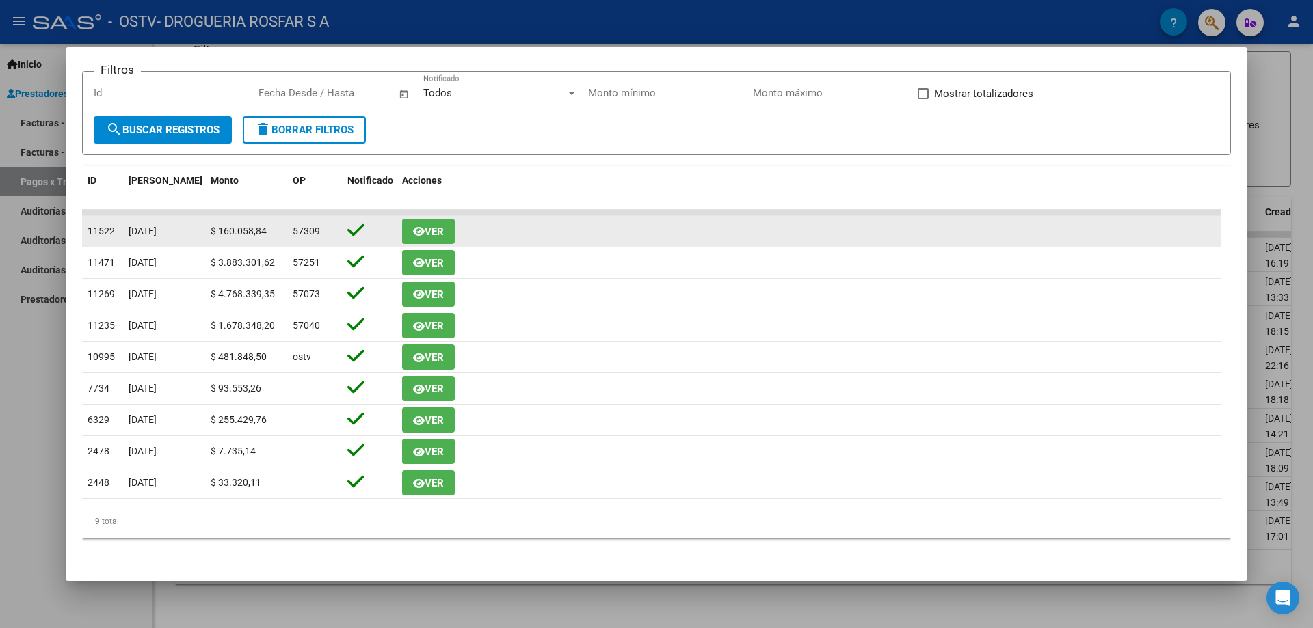
click at [428, 226] on span "Ver" at bounding box center [434, 232] width 19 height 12
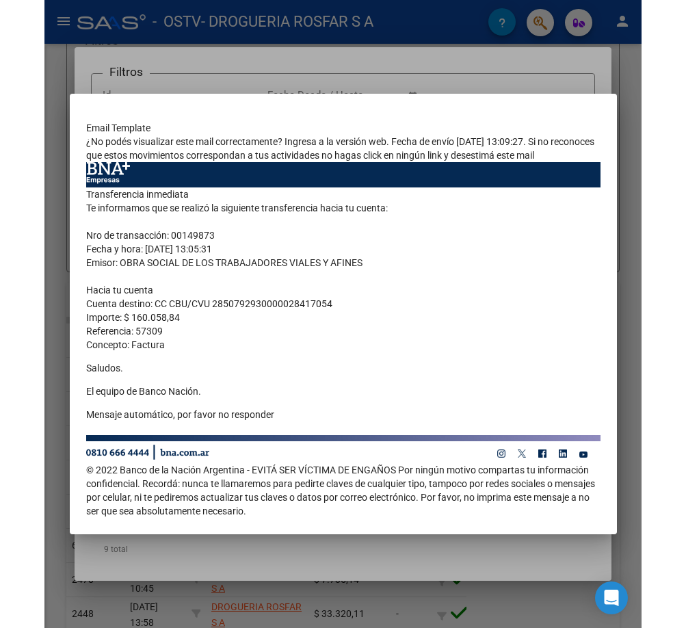
scroll to position [223, 0]
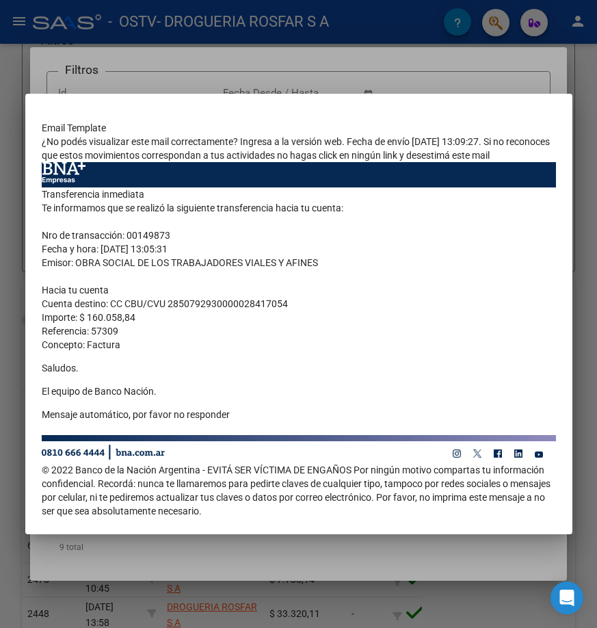
click at [413, 226] on td "Transferencia inmediata Te informamos que se realizó la siguiente transferencia…" at bounding box center [299, 308] width 514 height 243
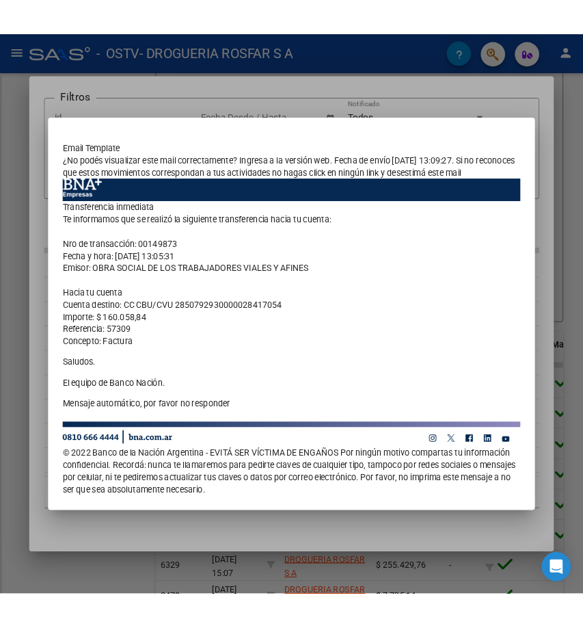
scroll to position [189, 0]
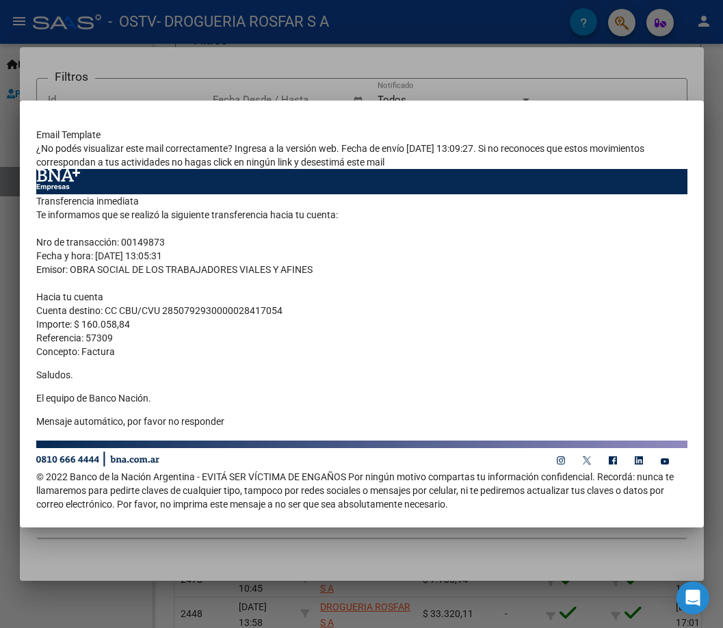
click at [179, 63] on div at bounding box center [361, 314] width 723 height 628
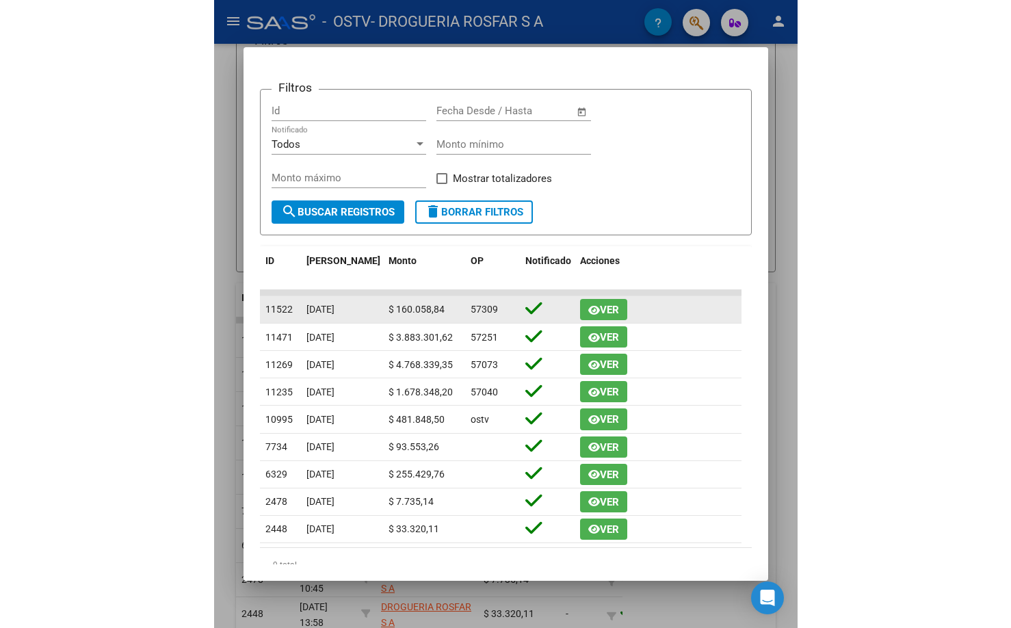
scroll to position [68, 0]
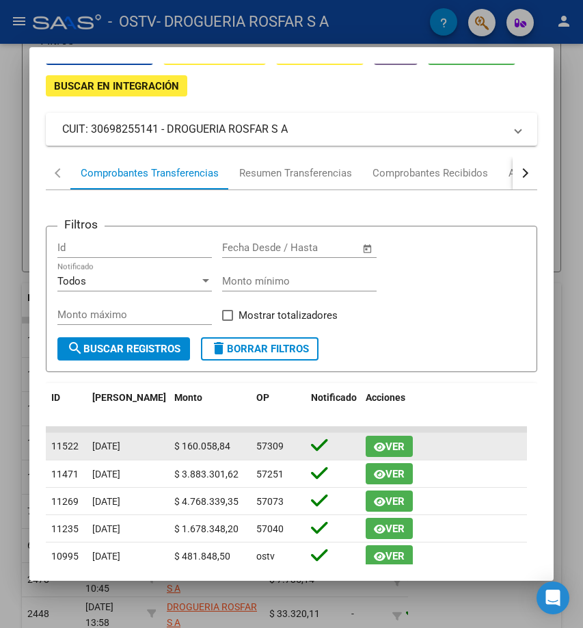
click at [397, 450] on span "Ver" at bounding box center [395, 446] width 19 height 12
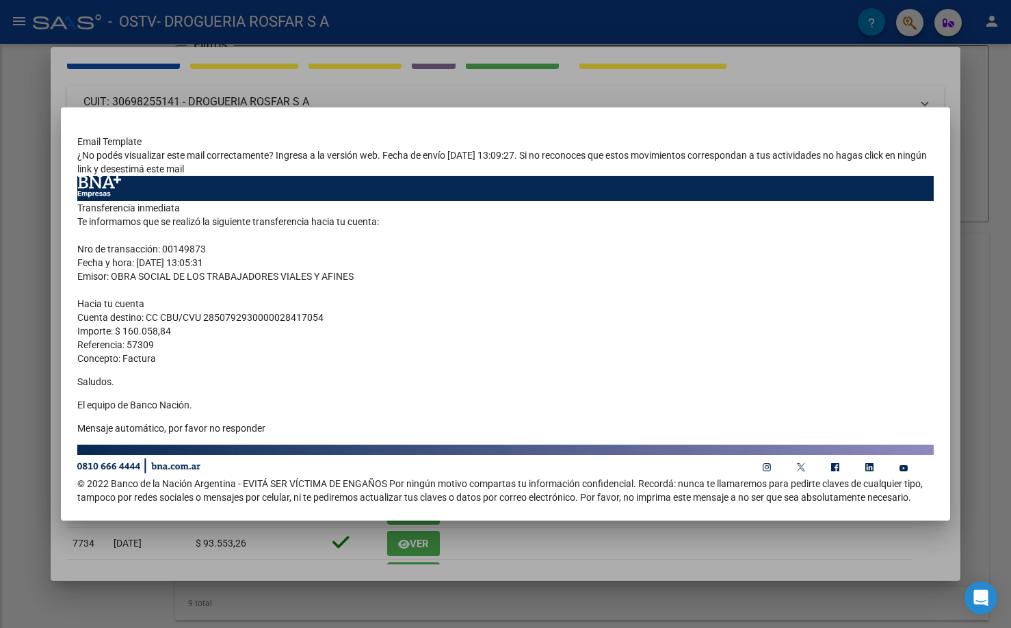
scroll to position [107, 0]
click at [975, 79] on div at bounding box center [505, 314] width 1011 height 628
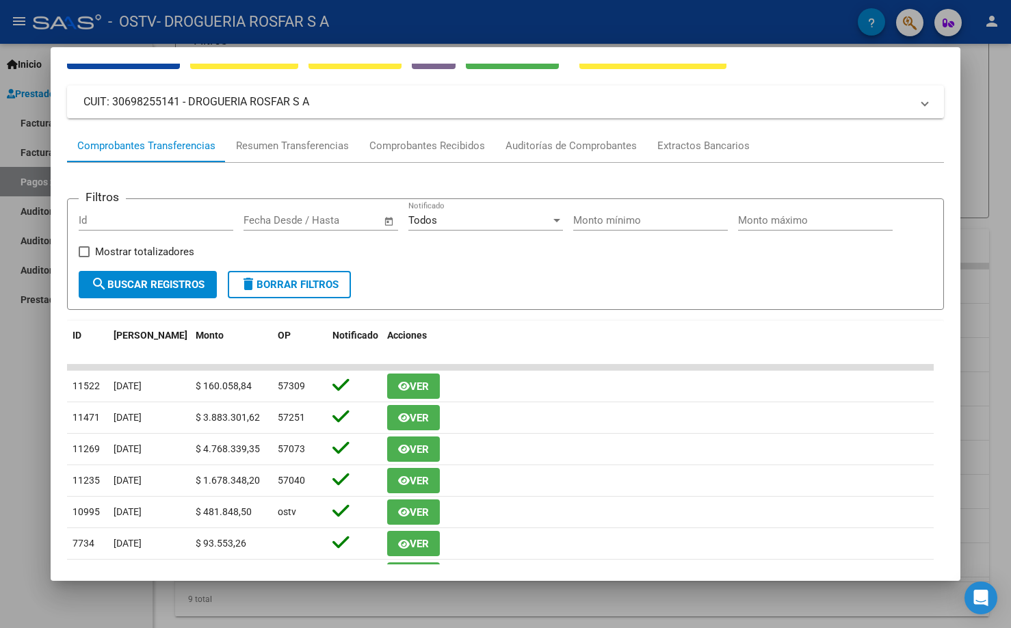
click at [814, 77] on div "cloud_download Exportar CSV ARCA Impuestos ARCA Padrón Ver Usuarios Buscar en I…" at bounding box center [505, 374] width 877 height 661
click at [600, 613] on div at bounding box center [505, 314] width 1011 height 628
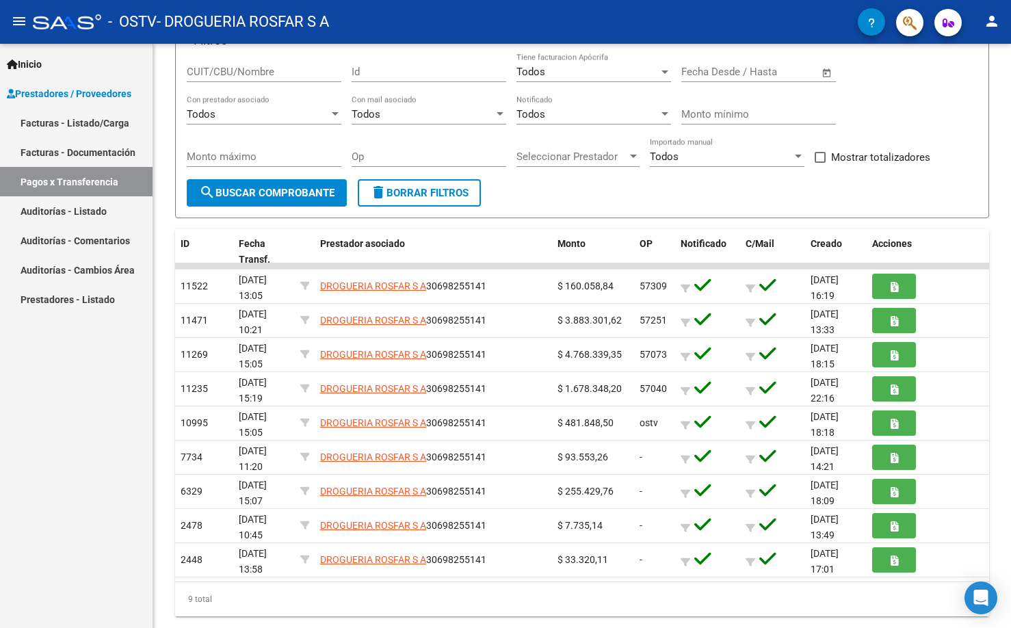
click at [84, 148] on link "Facturas - Documentación" at bounding box center [76, 151] width 152 height 29
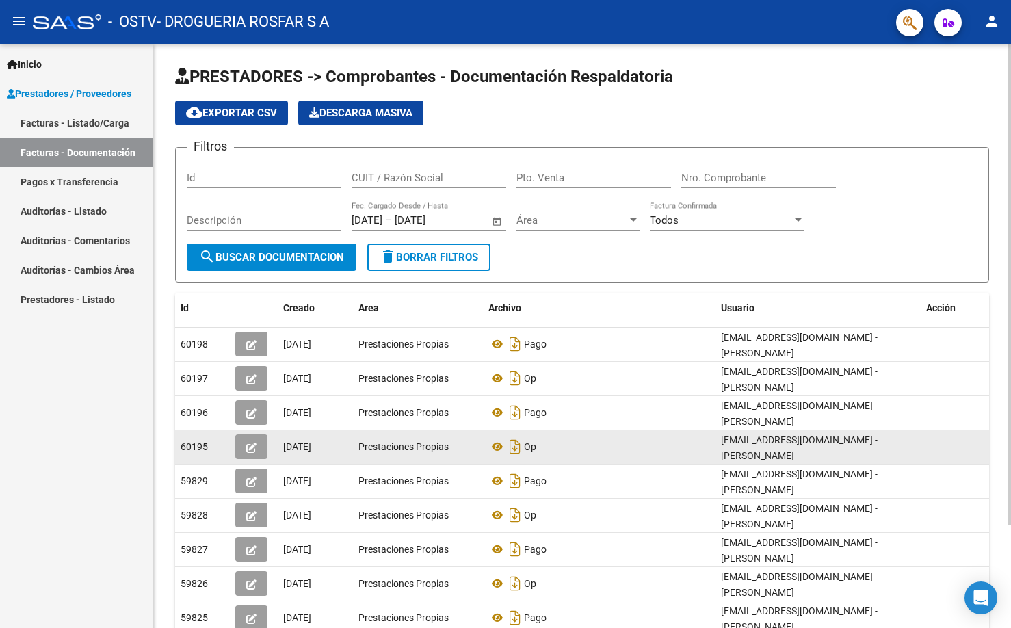
scroll to position [68, 0]
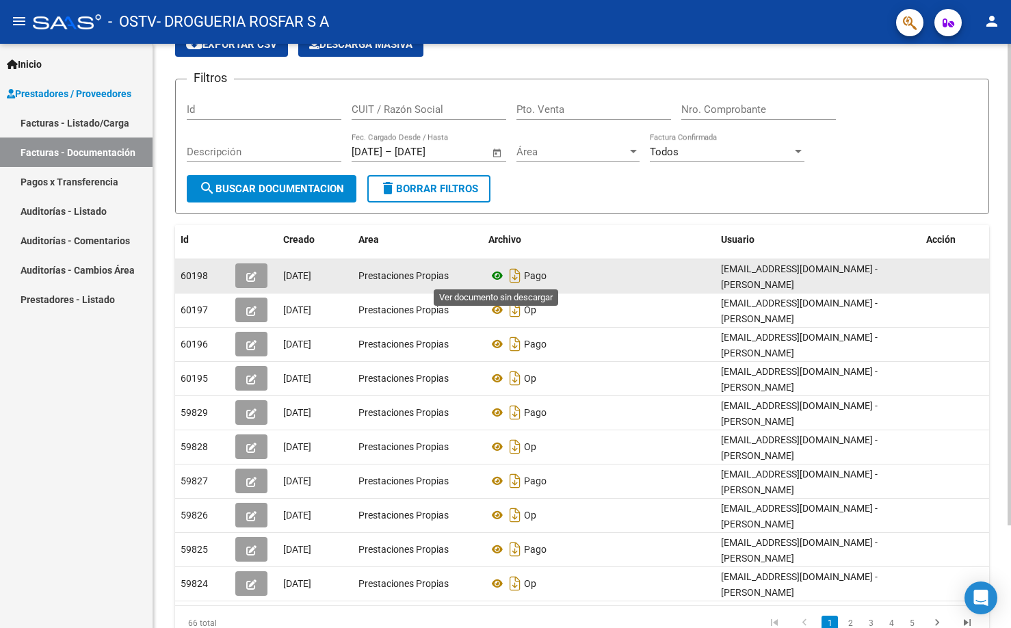
click at [498, 276] on icon at bounding box center [497, 275] width 18 height 16
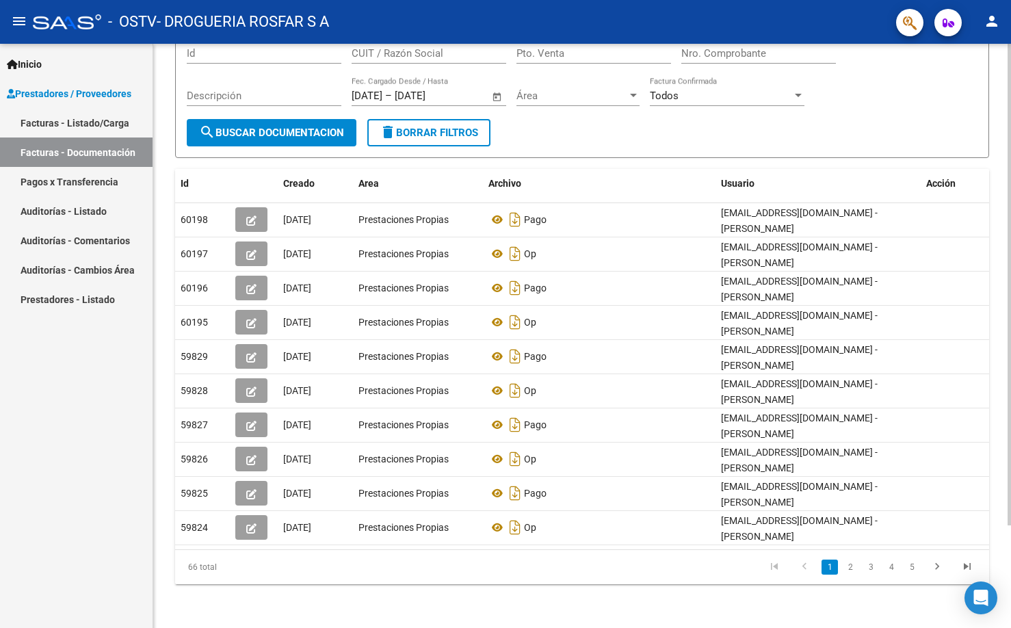
scroll to position [0, 0]
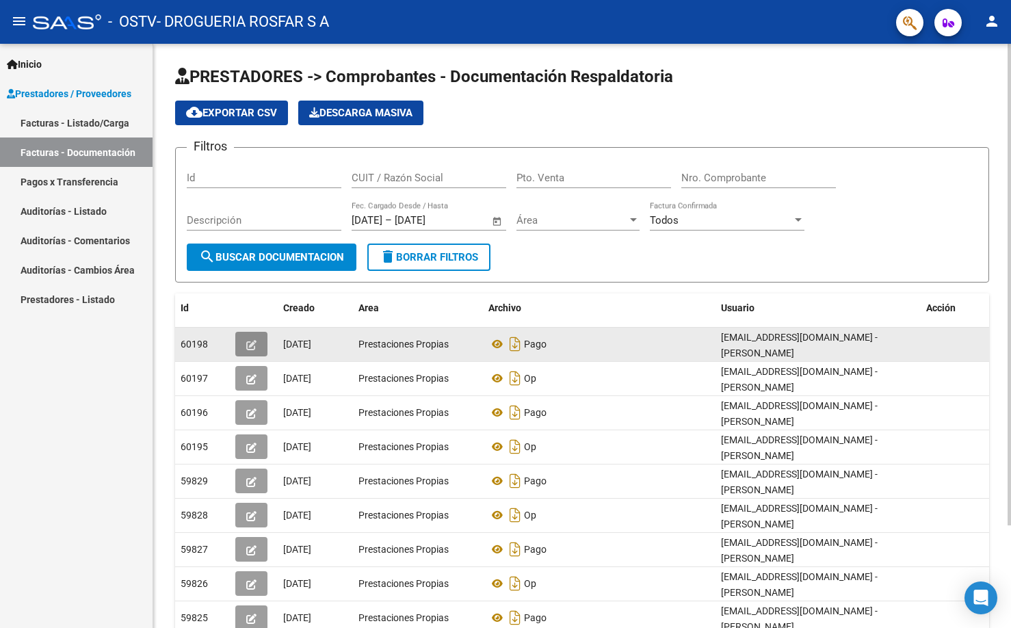
click at [250, 340] on icon "button" at bounding box center [251, 345] width 10 height 10
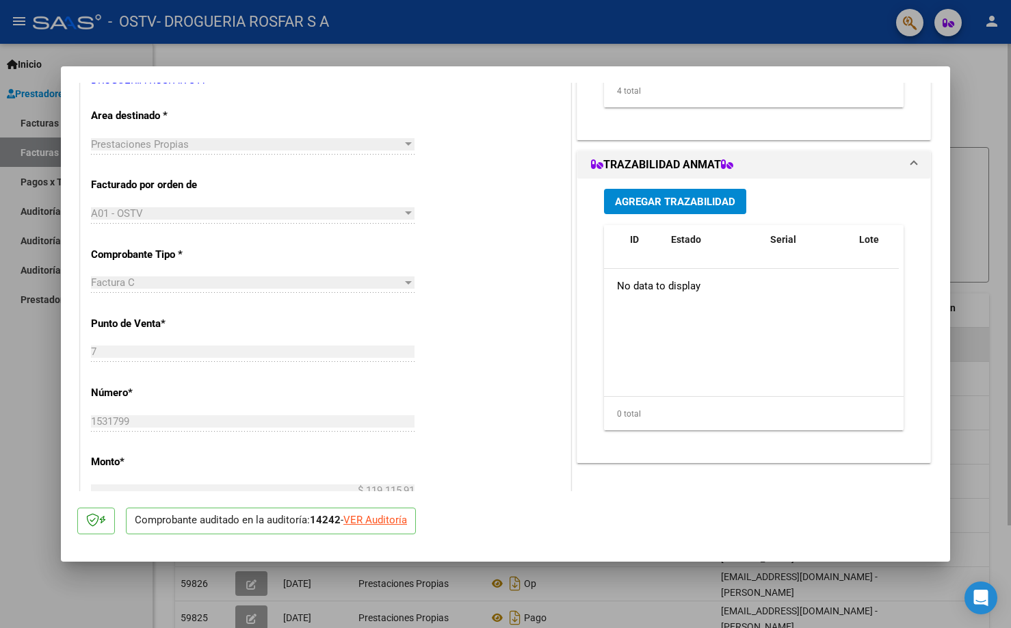
scroll to position [410, 0]
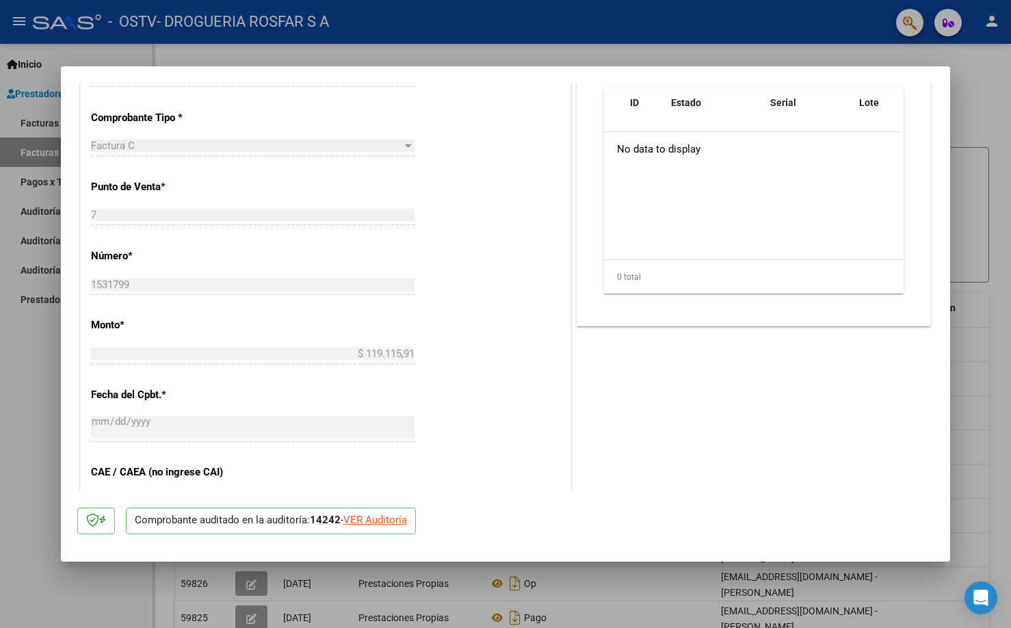
click at [537, 60] on div at bounding box center [505, 314] width 1011 height 628
type input "$ 0,00"
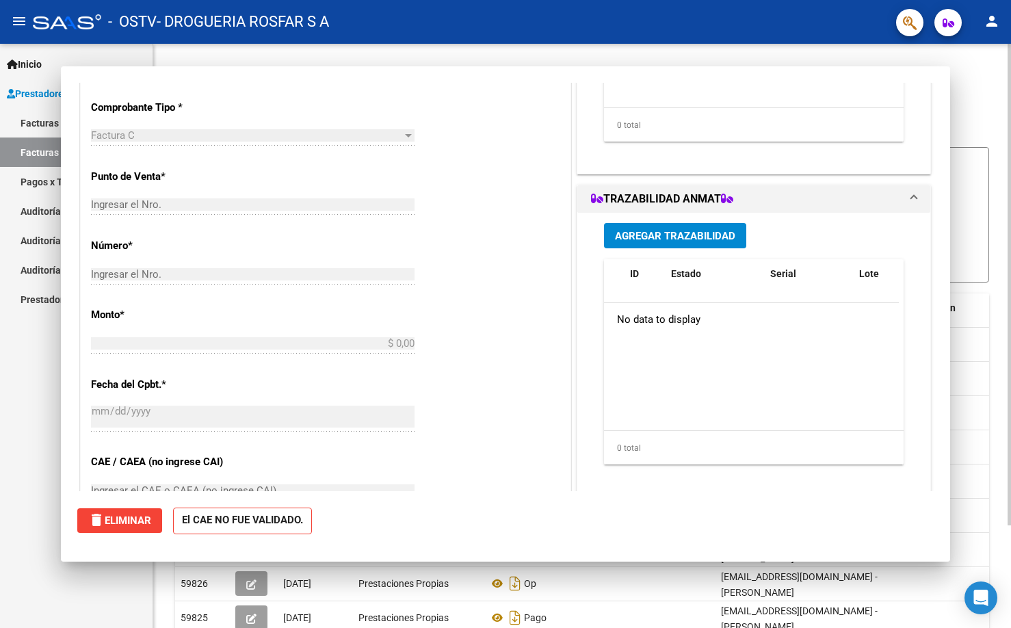
scroll to position [400, 0]
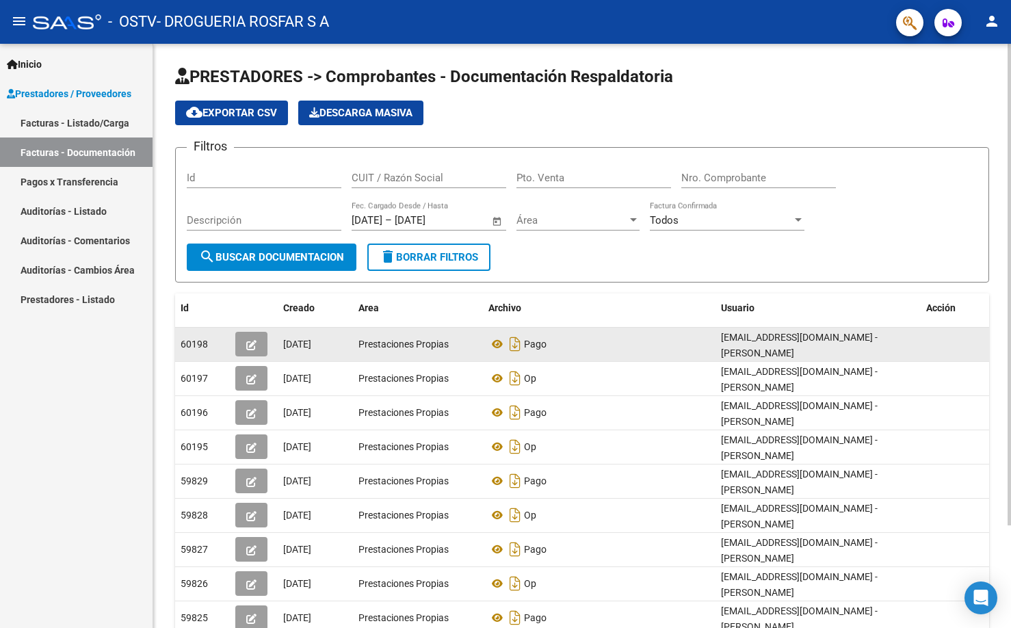
click at [251, 347] on icon "button" at bounding box center [251, 345] width 10 height 10
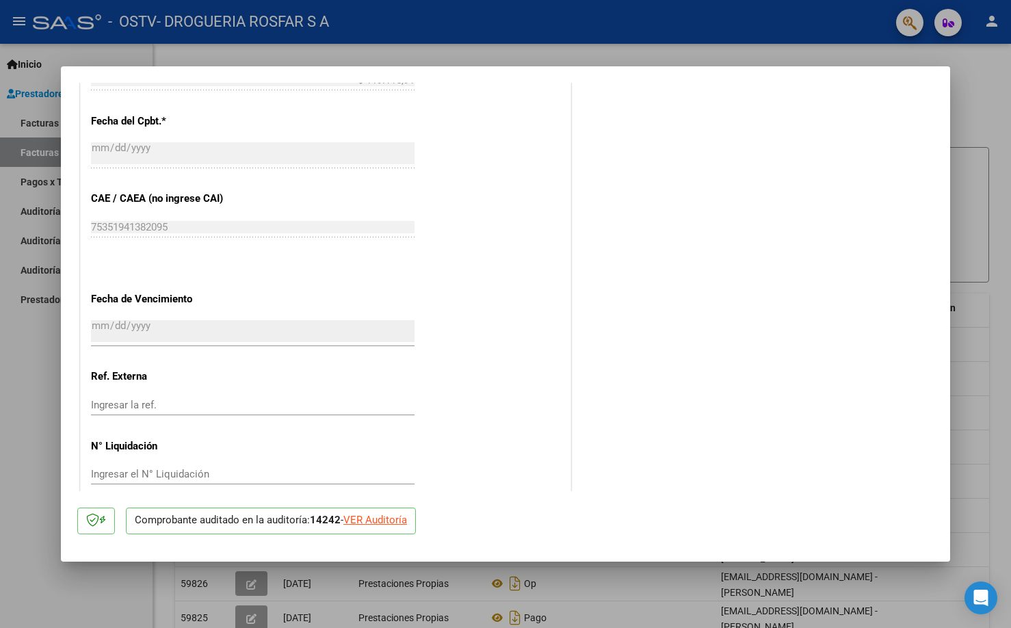
scroll to position [704, 0]
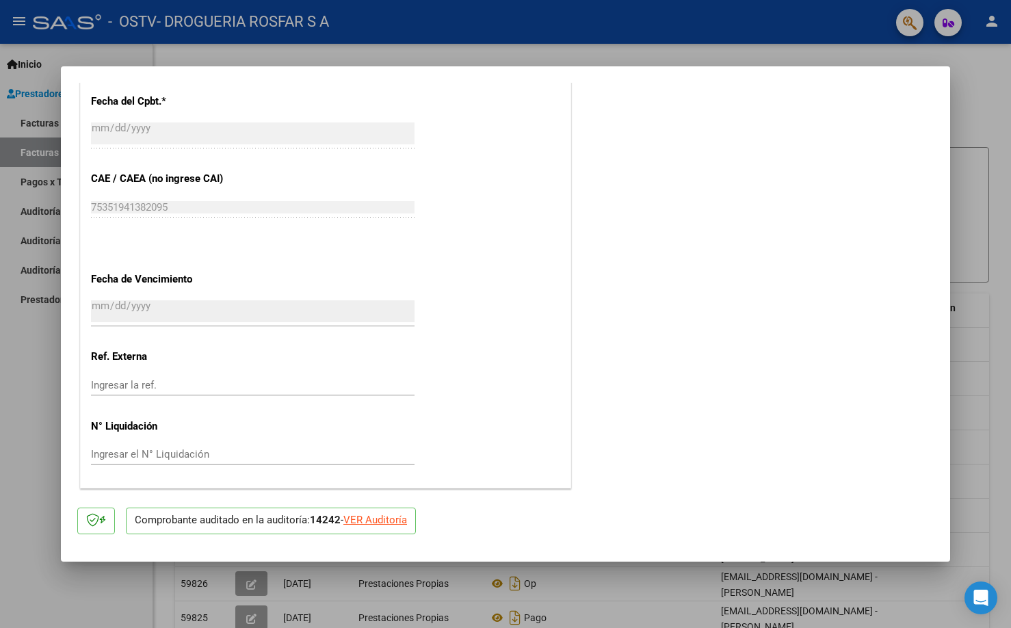
click at [993, 63] on div at bounding box center [505, 314] width 1011 height 628
type input "$ 0,00"
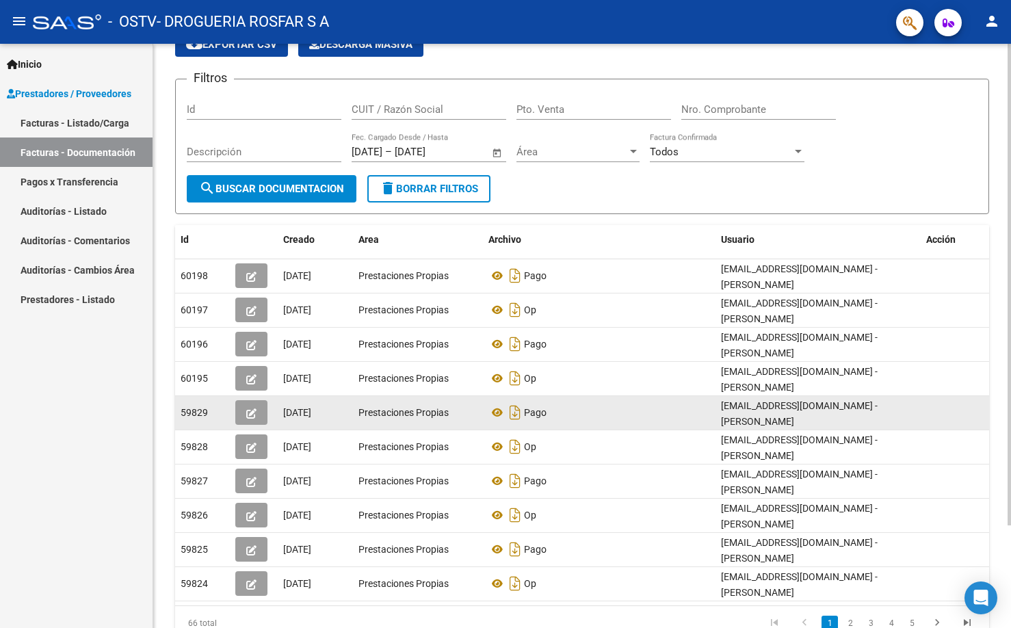
scroll to position [124, 0]
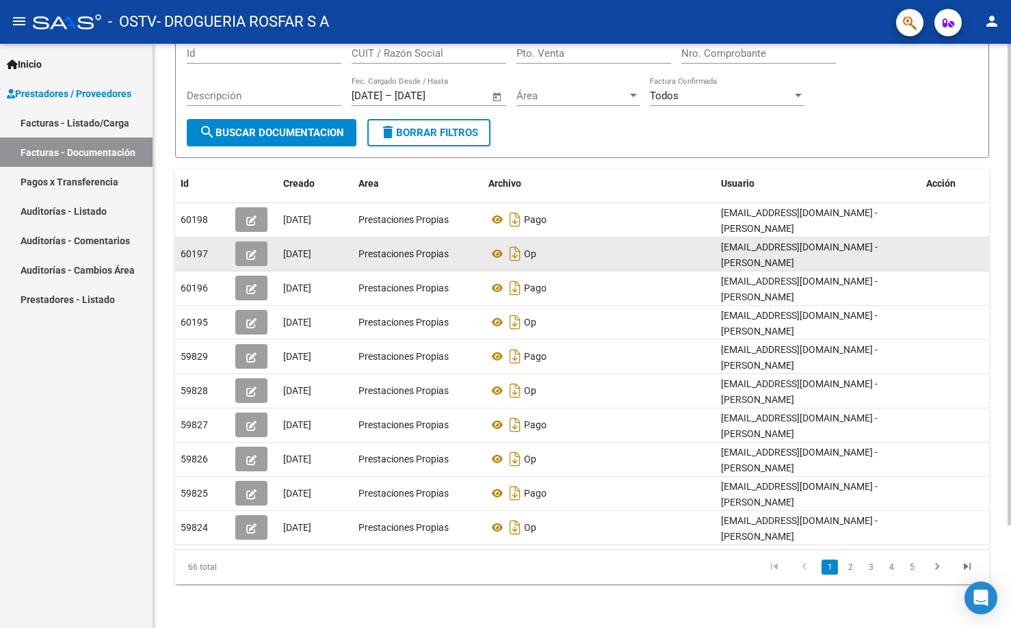
click at [251, 250] on icon "button" at bounding box center [251, 255] width 10 height 10
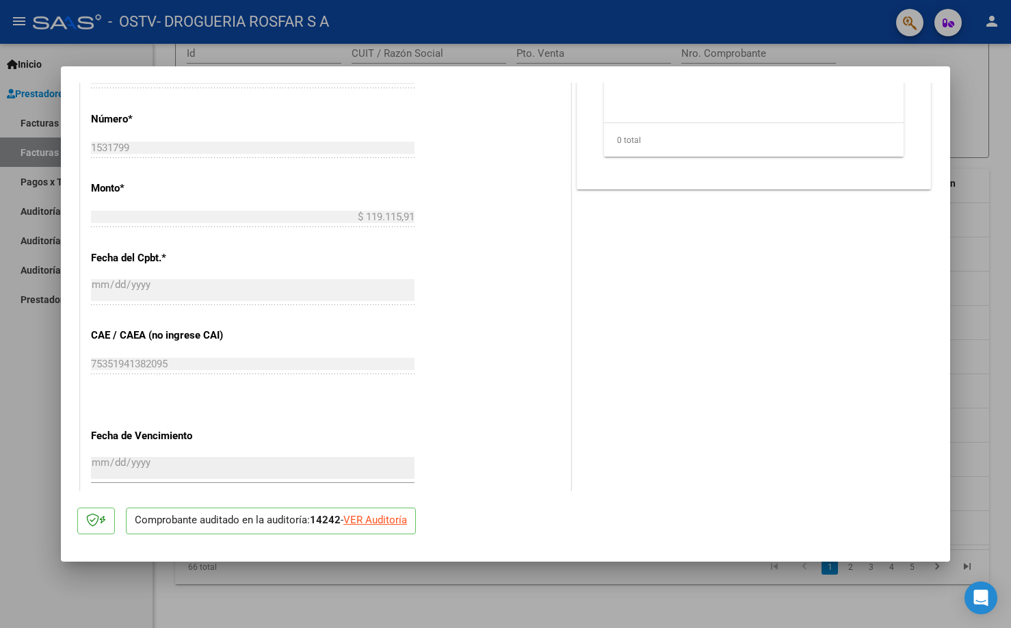
scroll to position [704, 0]
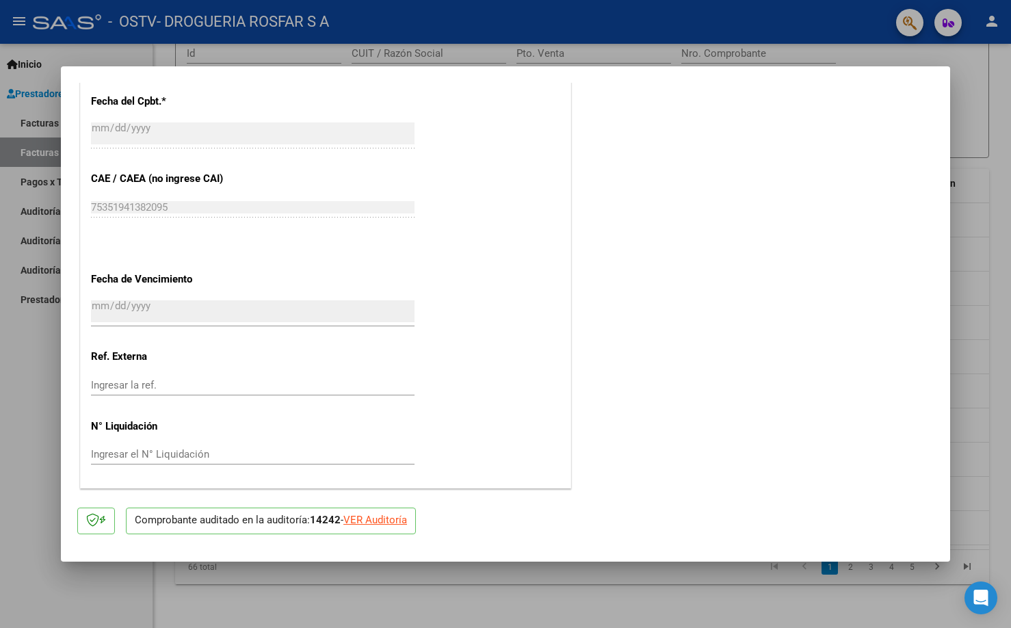
click at [968, 64] on div at bounding box center [505, 314] width 1011 height 628
type input "$ 0,00"
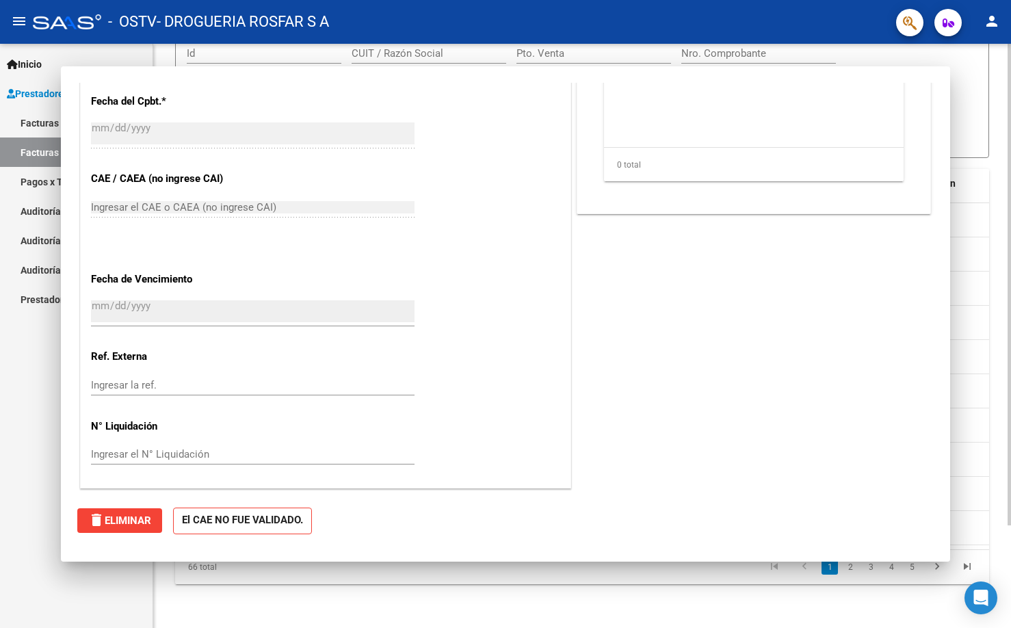
scroll to position [0, 0]
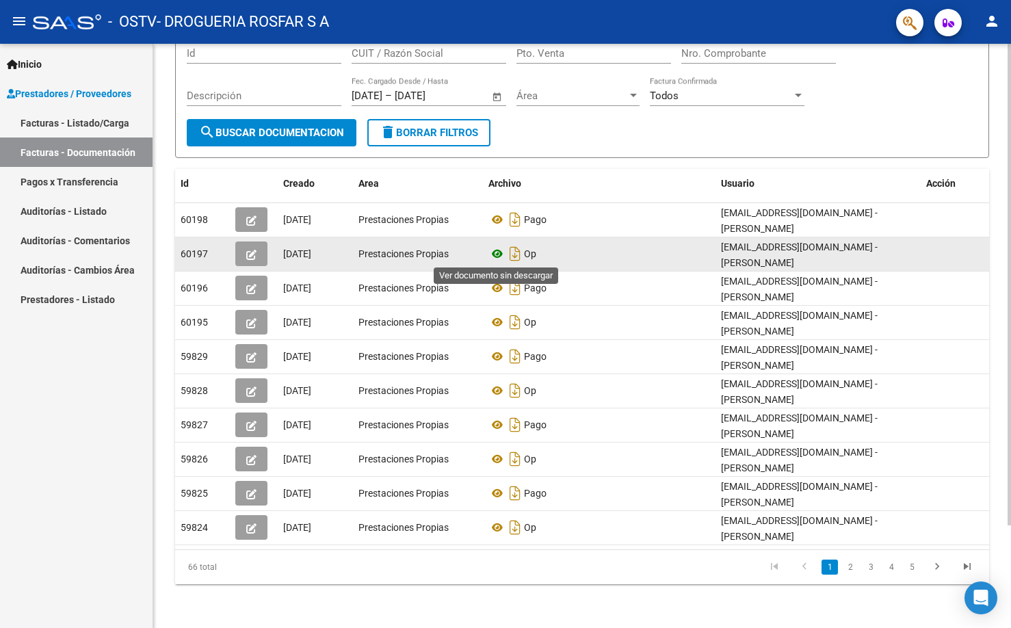
click at [498, 250] on icon at bounding box center [497, 253] width 18 height 16
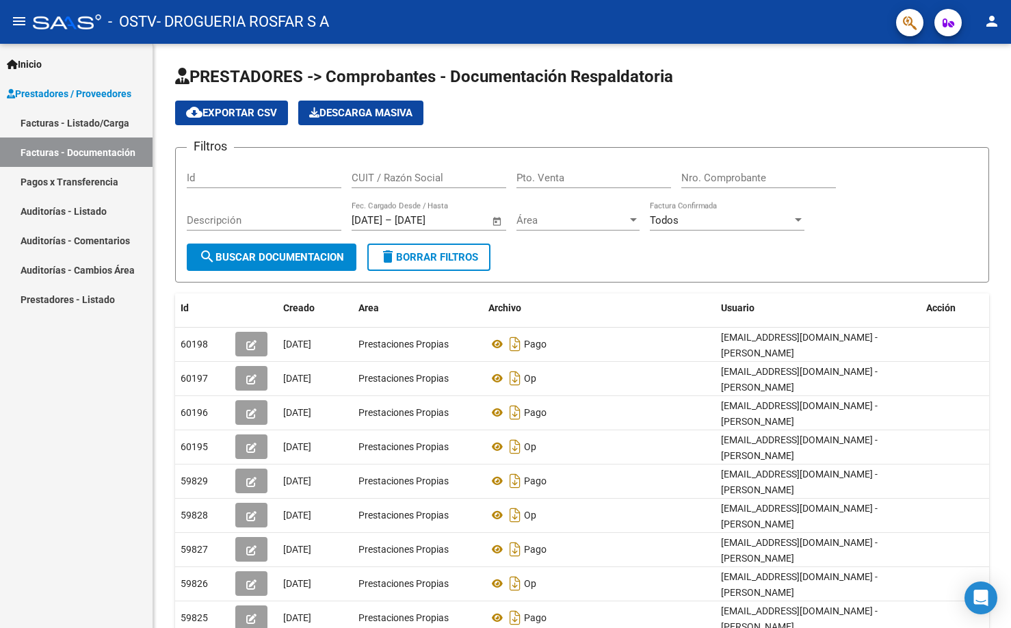
drag, startPoint x: 918, startPoint y: 70, endPoint x: 639, endPoint y: 29, distance: 281.4
click at [639, 29] on div "menu - OSTV - DROGUERIA ROSFAR S A person Inicio Instructivos Contacto OS Prest…" at bounding box center [505, 314] width 1011 height 628
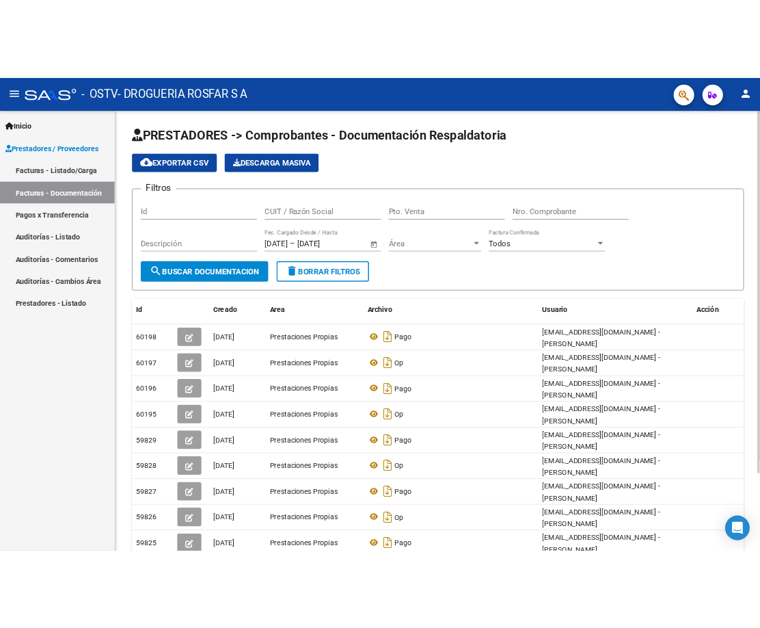
scroll to position [124, 0]
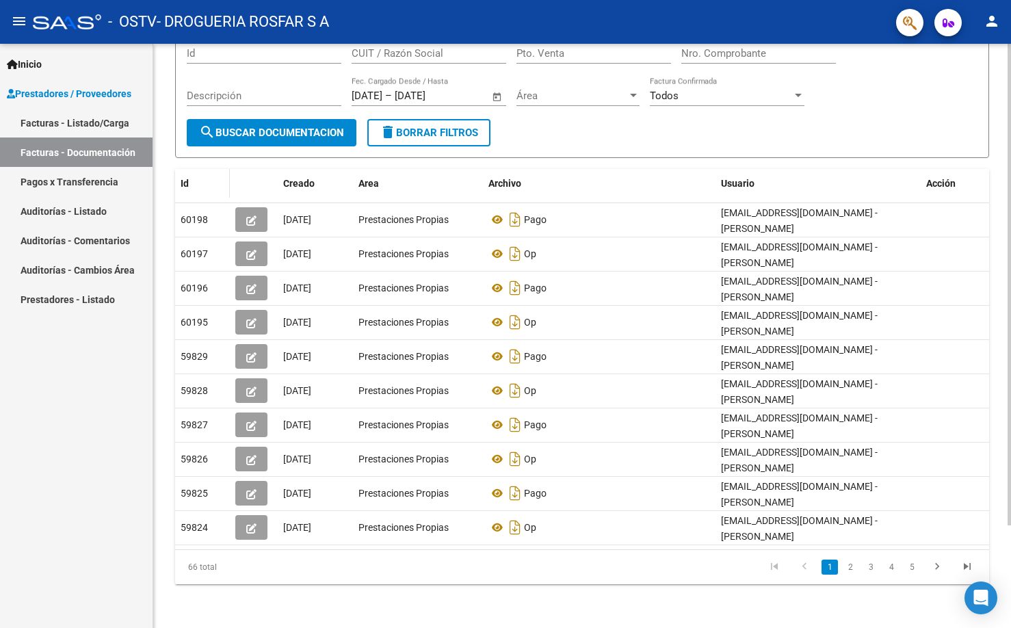
click at [212, 173] on datatable-header-cell "Id" at bounding box center [202, 183] width 55 height 29
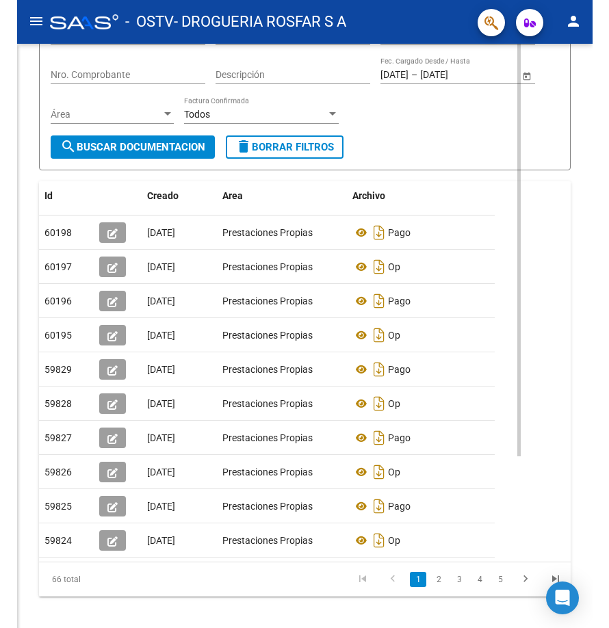
scroll to position [115, 0]
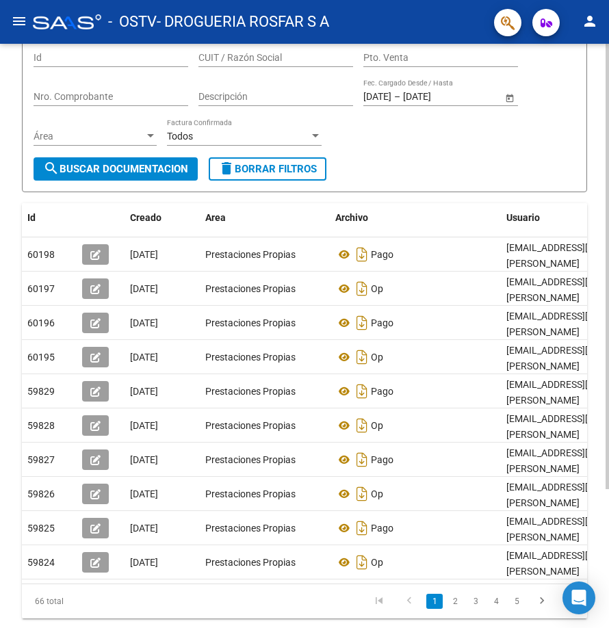
drag, startPoint x: 423, startPoint y: 139, endPoint x: 374, endPoint y: 237, distance: 108.9
click at [423, 139] on div "Filtros Id CUIT / Razón Social Pto. Venta Nro. Comprobante Descripción [DATE] […" at bounding box center [305, 99] width 542 height 118
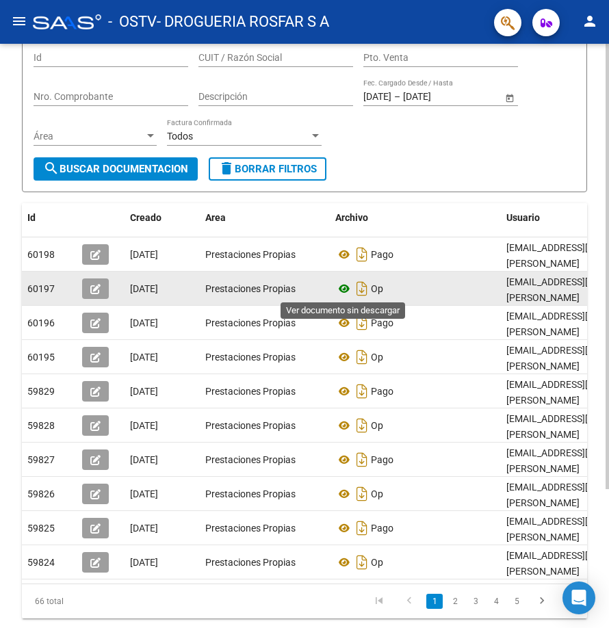
click at [343, 290] on icon at bounding box center [344, 288] width 18 height 16
